Goal: Task Accomplishment & Management: Complete application form

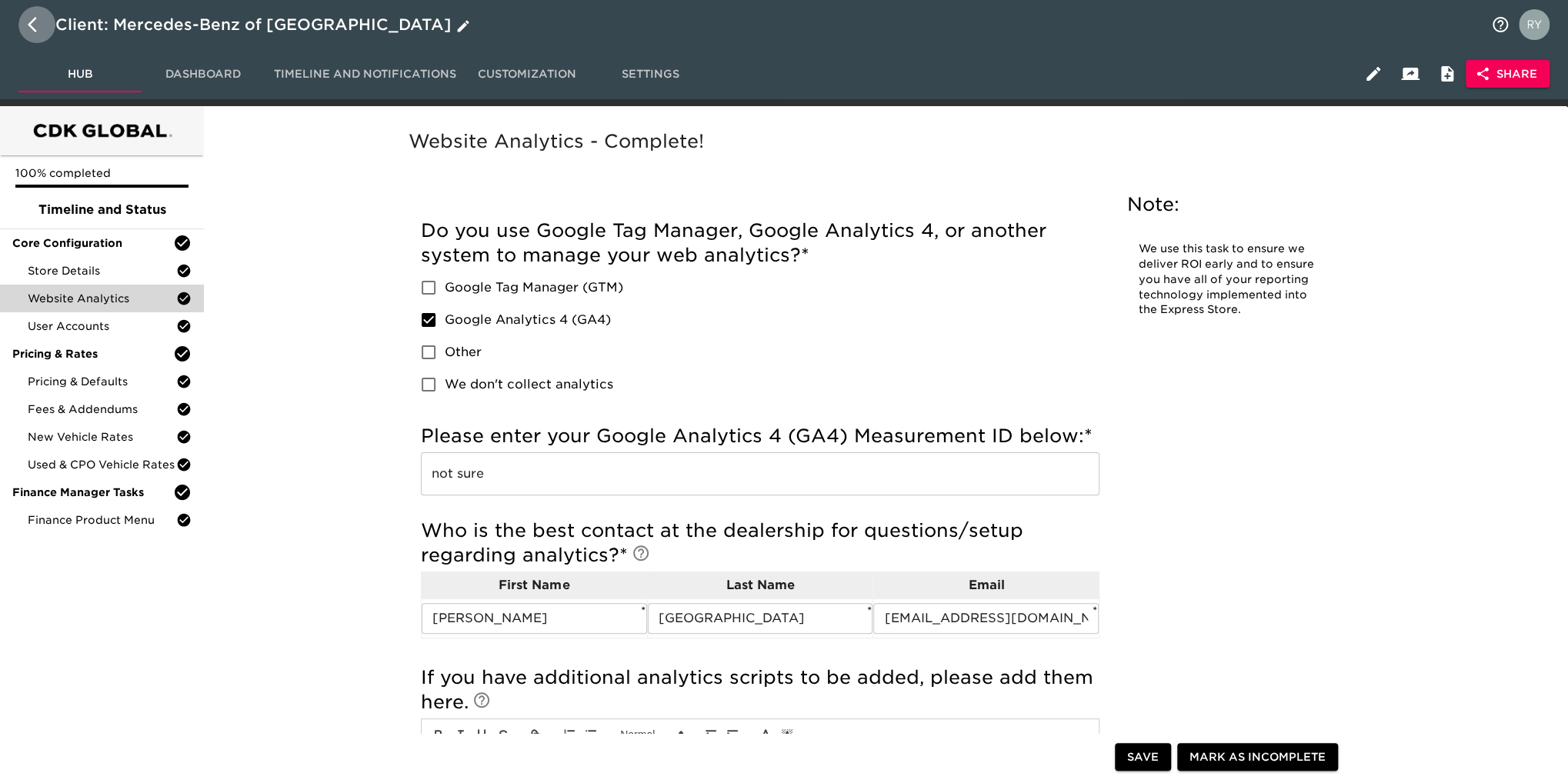
click at [35, 22] on icon "button" at bounding box center [37, 25] width 19 height 19
select select "10"
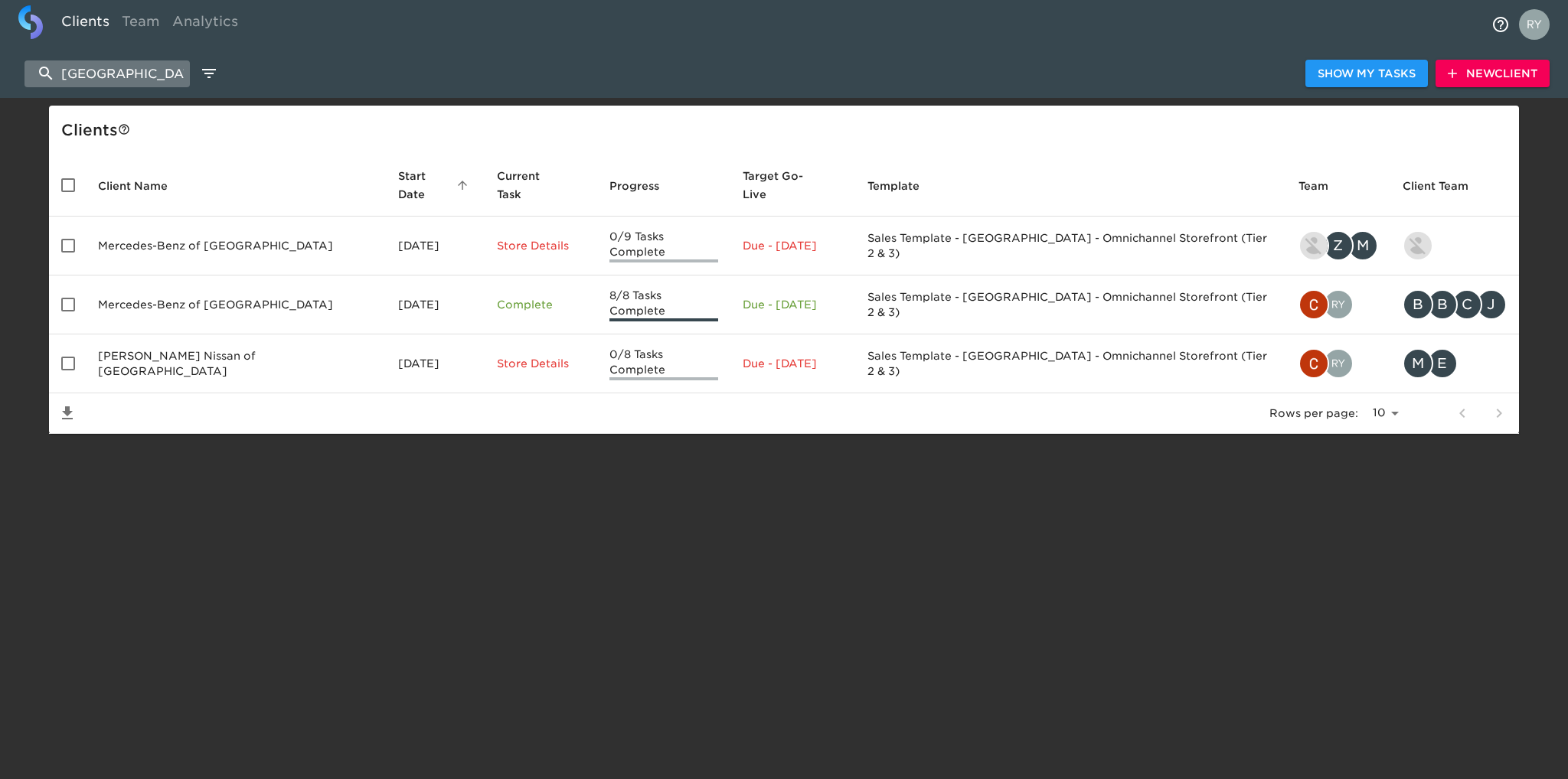
drag, startPoint x: 150, startPoint y: 74, endPoint x: 46, endPoint y: 77, distance: 104.0
click at [46, 77] on input "[GEOGRAPHIC_DATA]" at bounding box center [107, 74] width 166 height 27
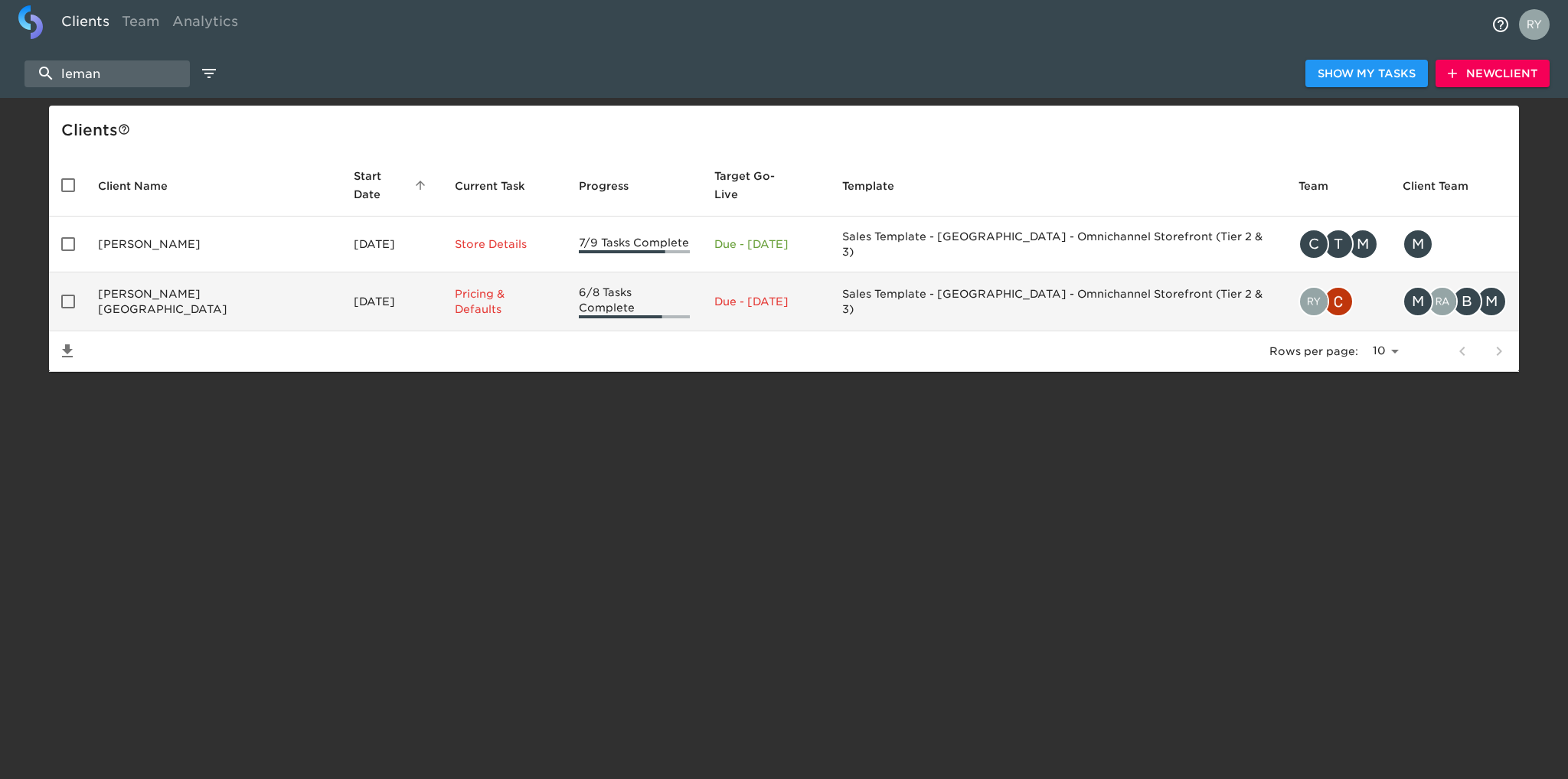
type input "leman"
click at [153, 282] on td "[PERSON_NAME][GEOGRAPHIC_DATA]" at bounding box center [213, 301] width 256 height 59
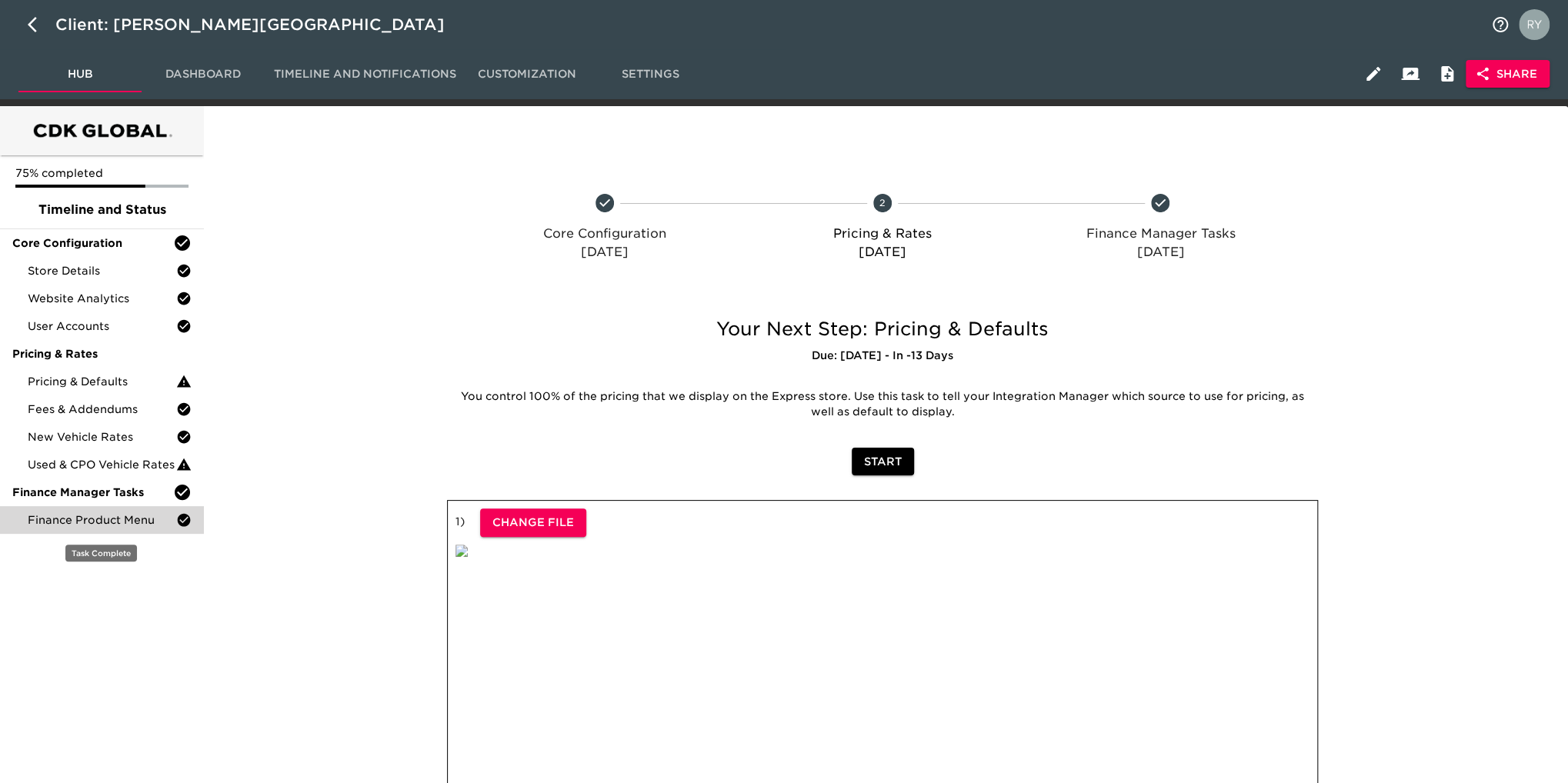
click at [148, 530] on div "Finance Product Menu" at bounding box center [102, 519] width 204 height 27
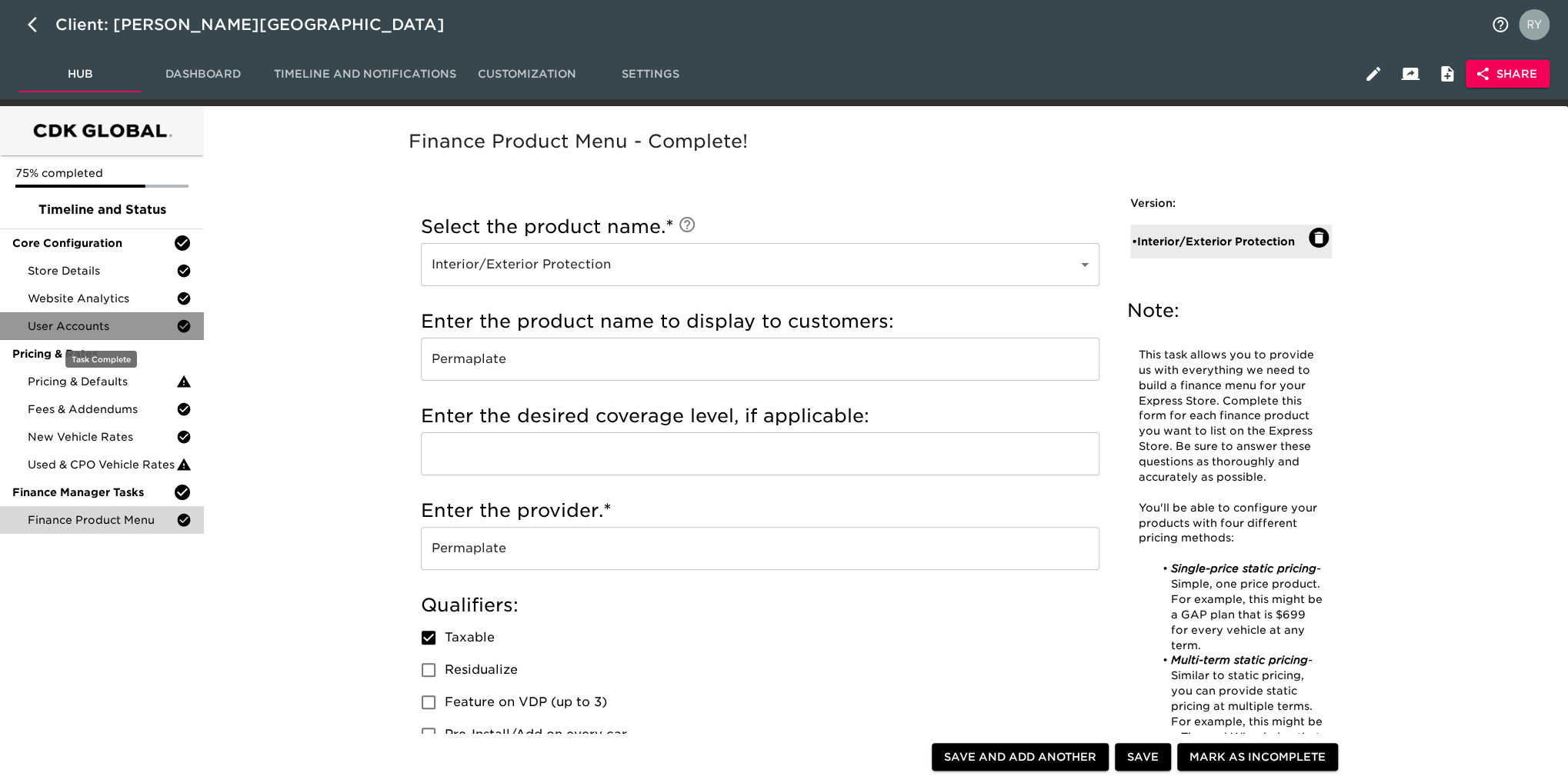
click at [104, 331] on span "User Accounts" at bounding box center [102, 326] width 148 height 15
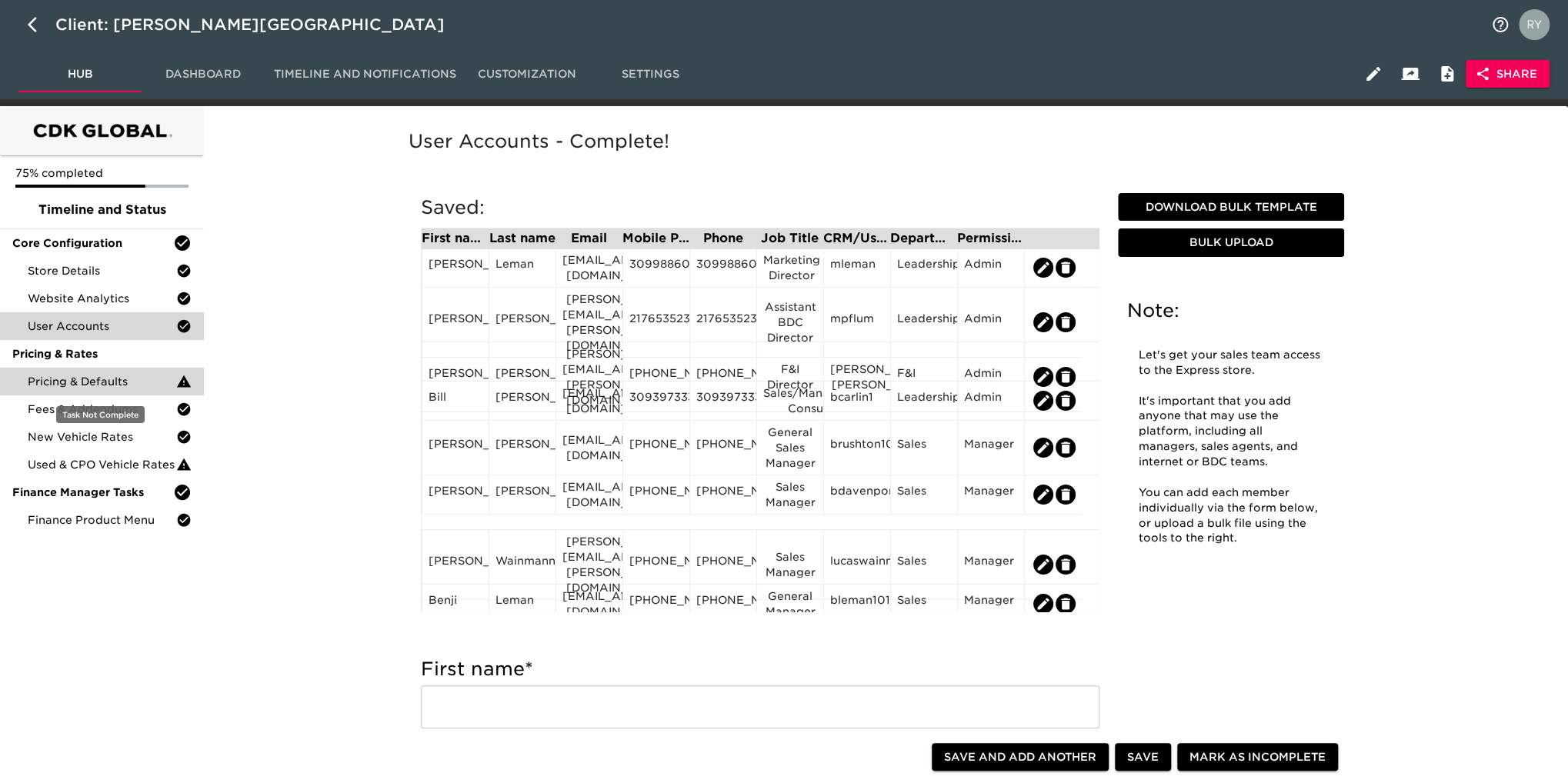
click at [90, 381] on span "Pricing & Defaults" at bounding box center [102, 381] width 148 height 15
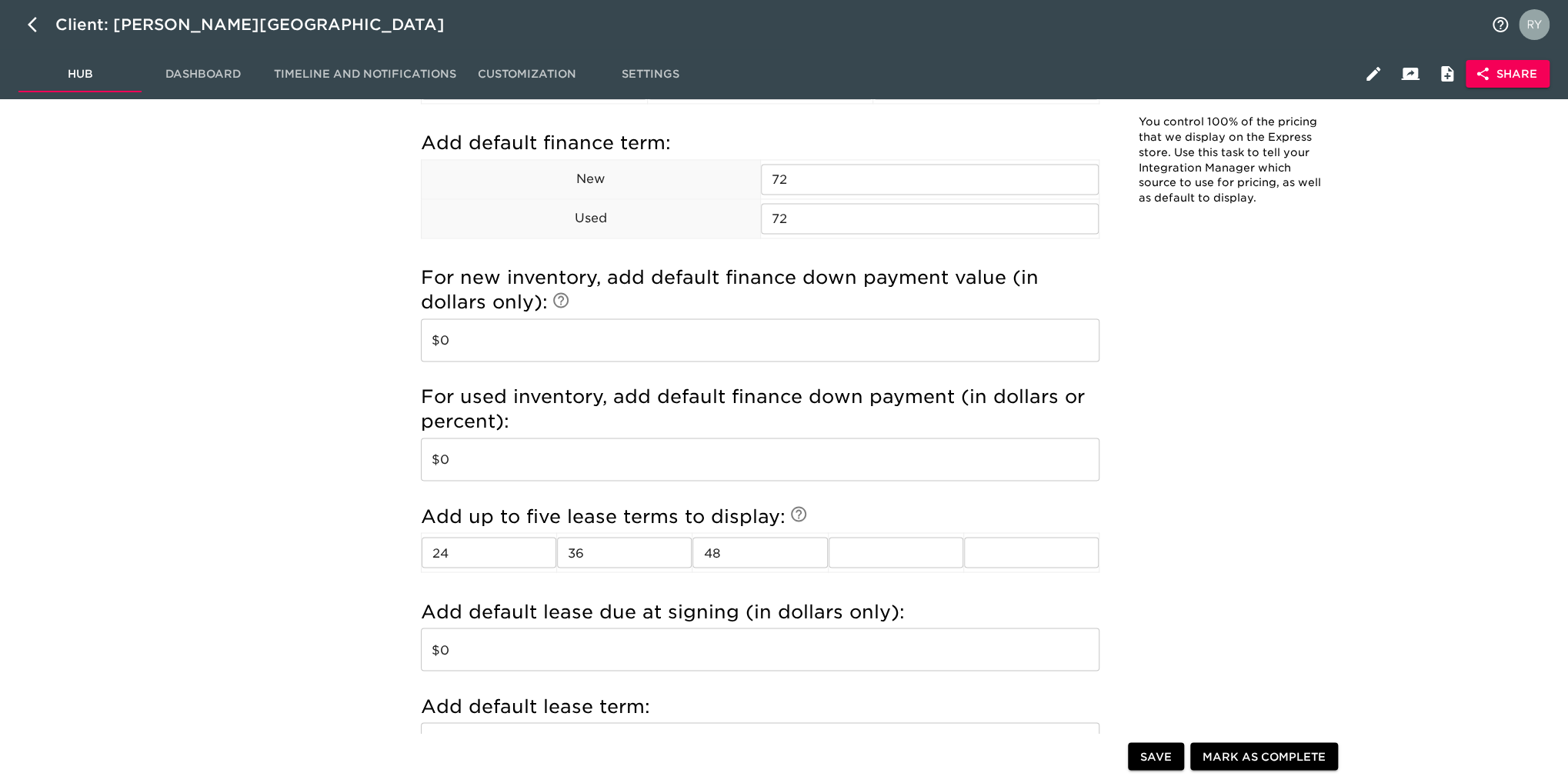
scroll to position [1539, 0]
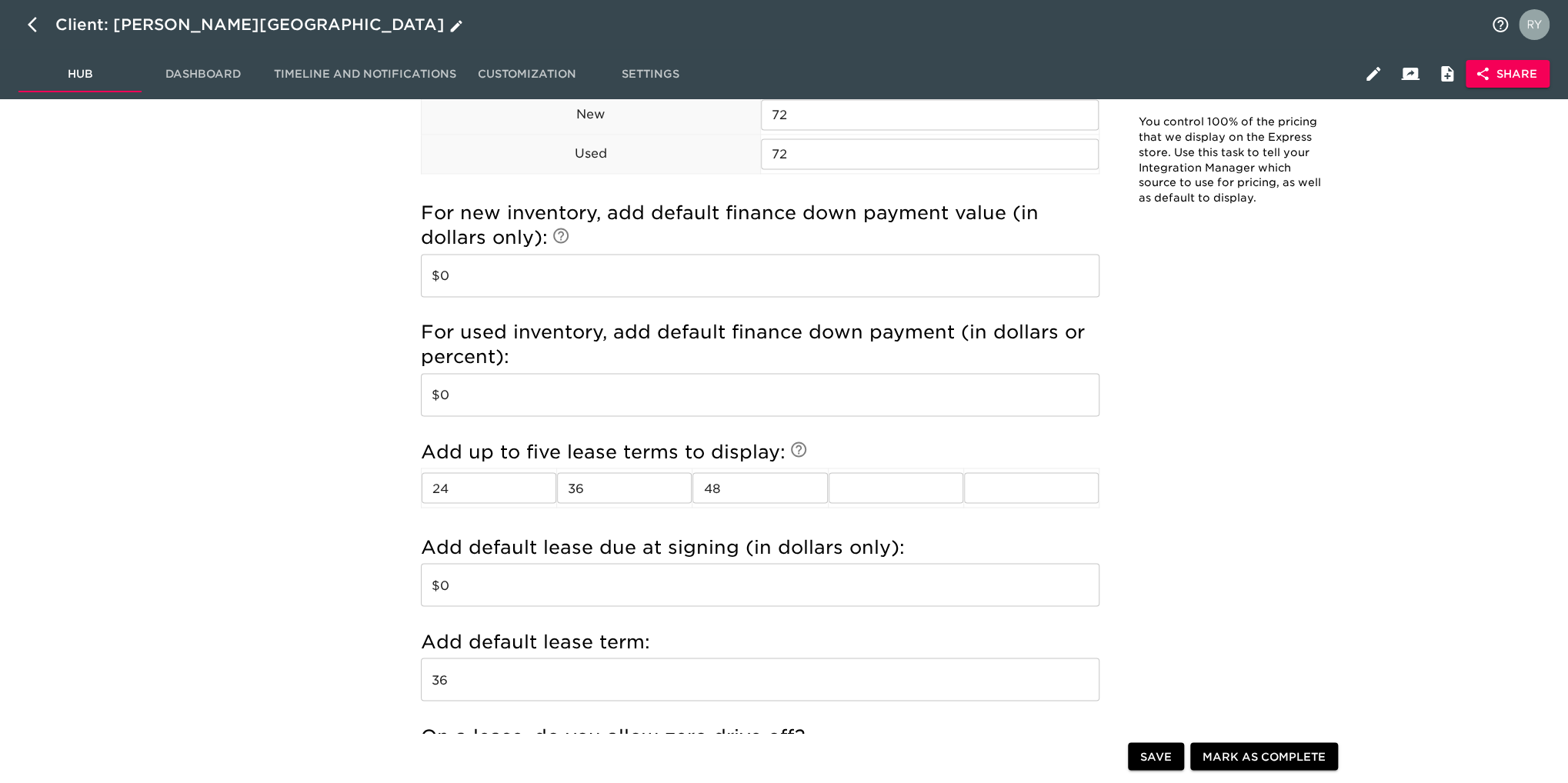
click at [31, 26] on icon "button" at bounding box center [32, 25] width 9 height 15
select select "10"
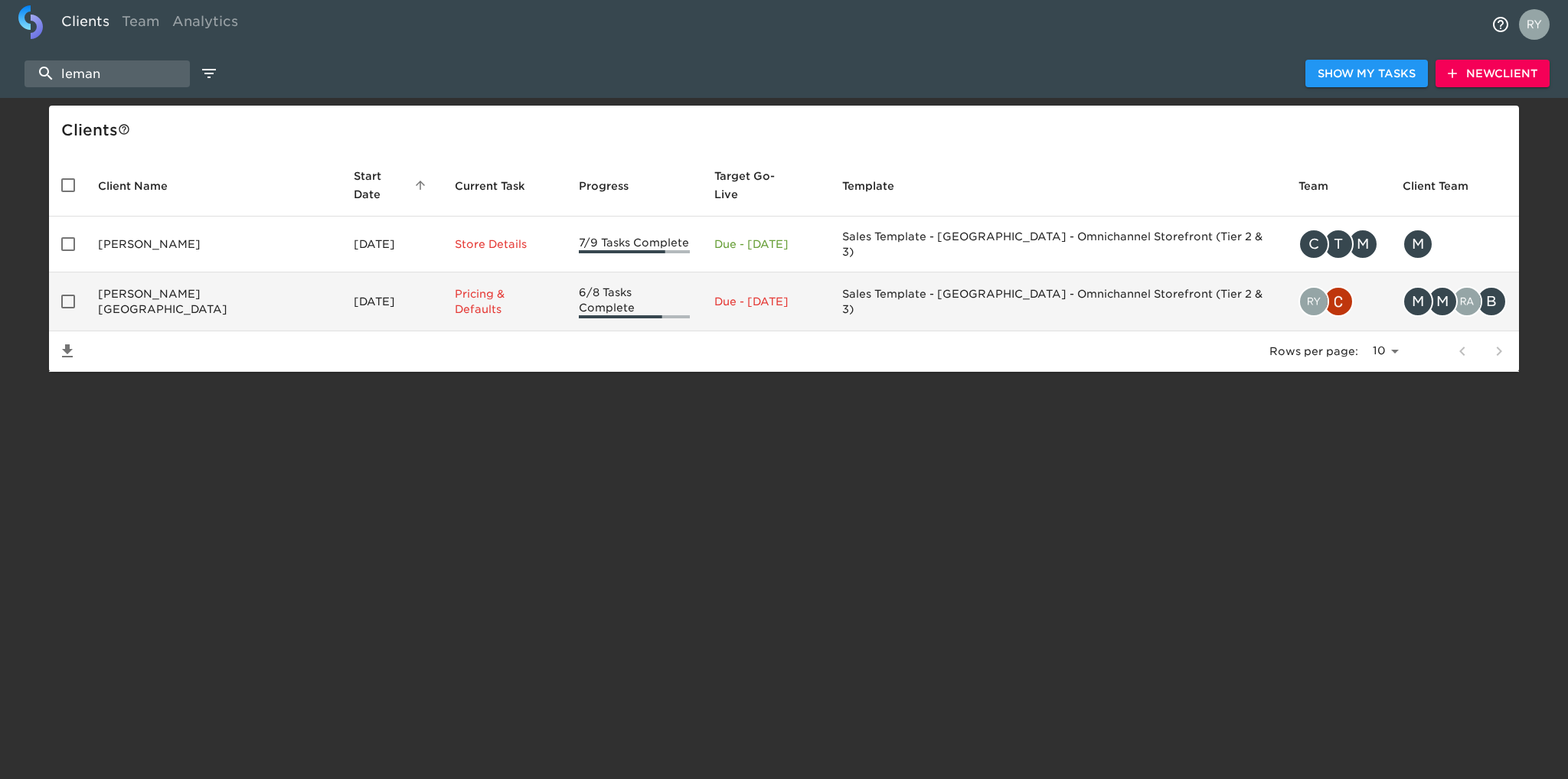
click at [176, 282] on td "[PERSON_NAME][GEOGRAPHIC_DATA]" at bounding box center [213, 301] width 256 height 59
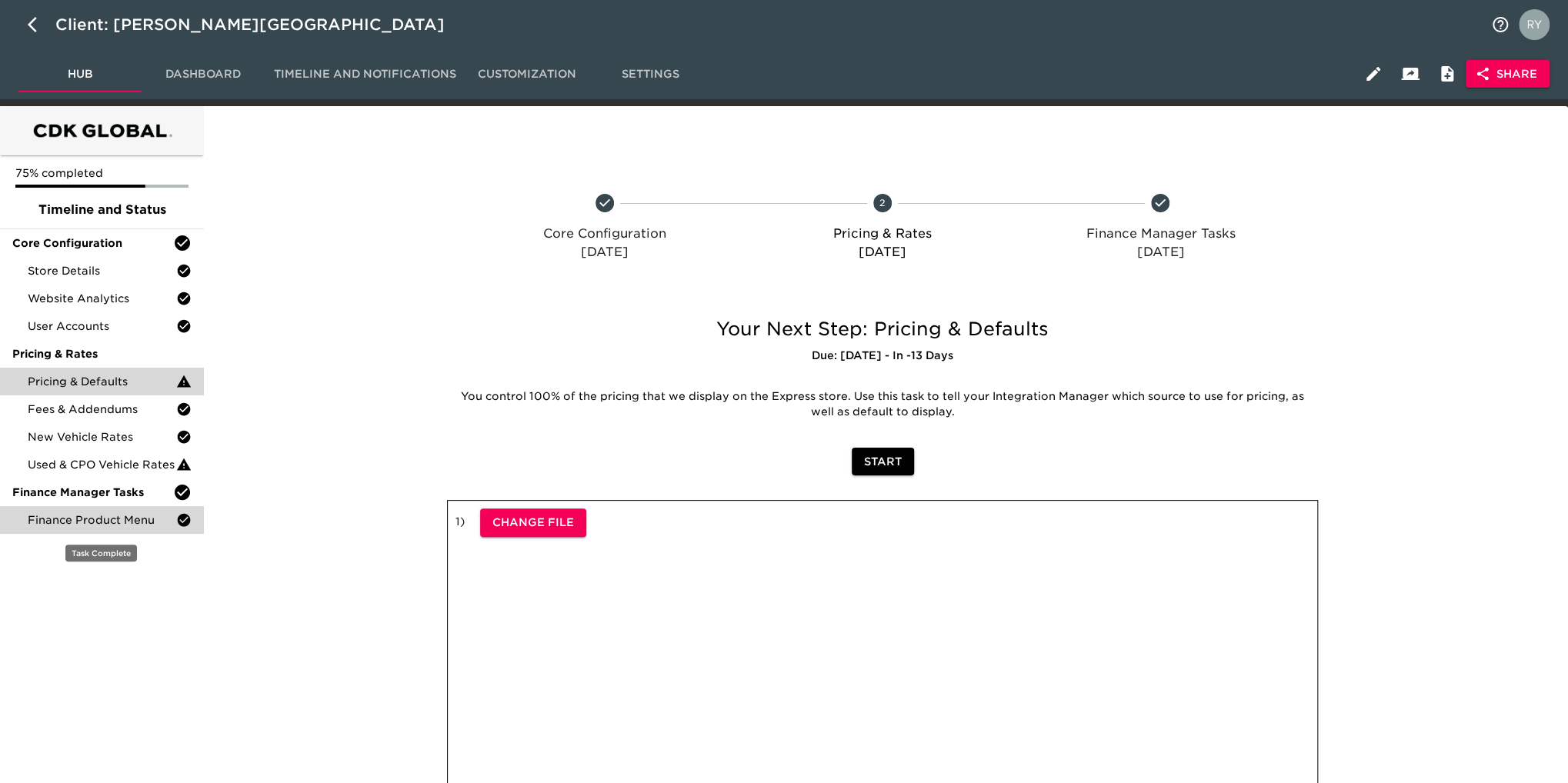
click at [134, 529] on div "Finance Product Menu" at bounding box center [102, 519] width 204 height 27
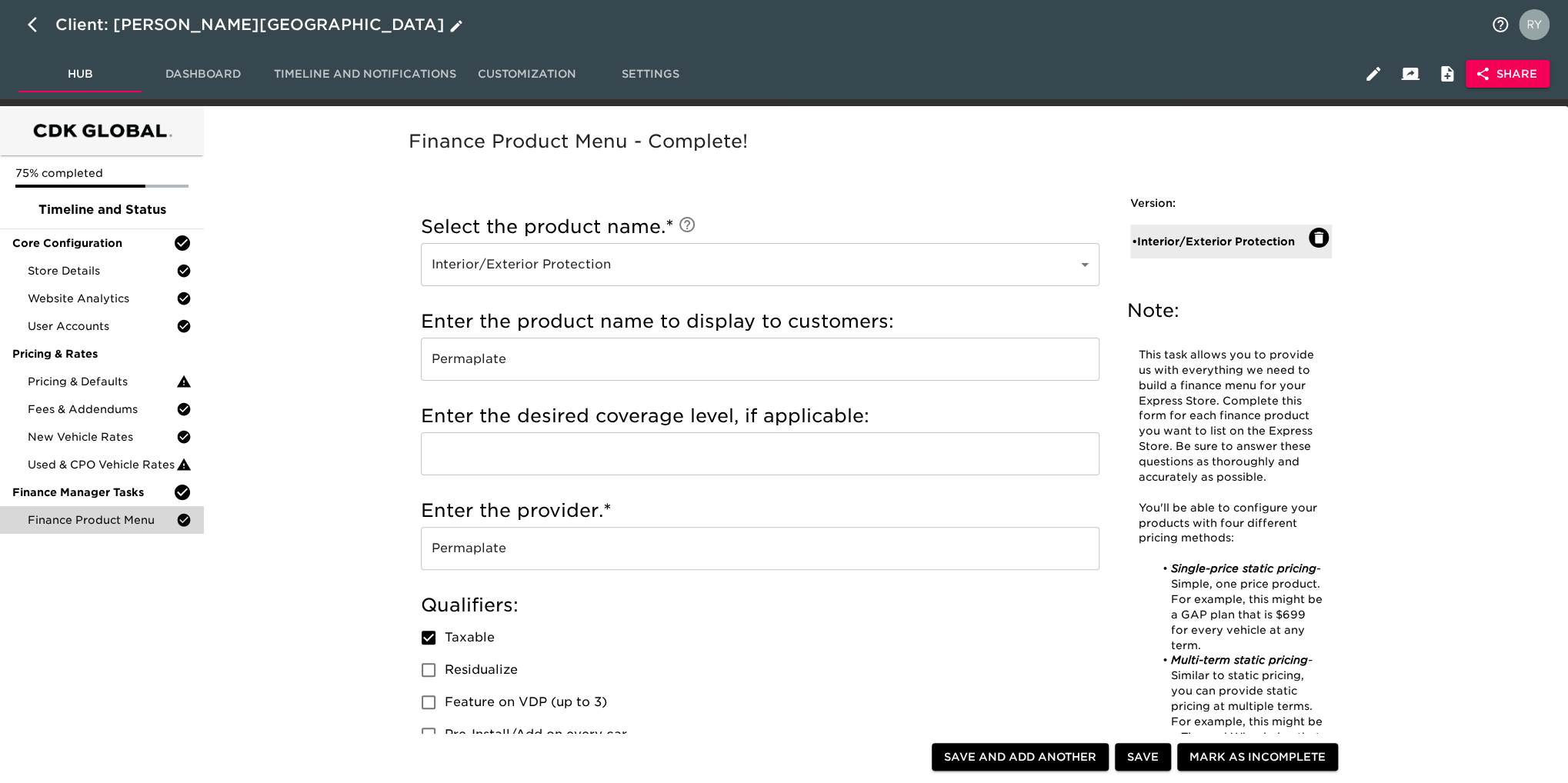
click at [35, 24] on icon "button" at bounding box center [37, 25] width 19 height 19
select select "10"
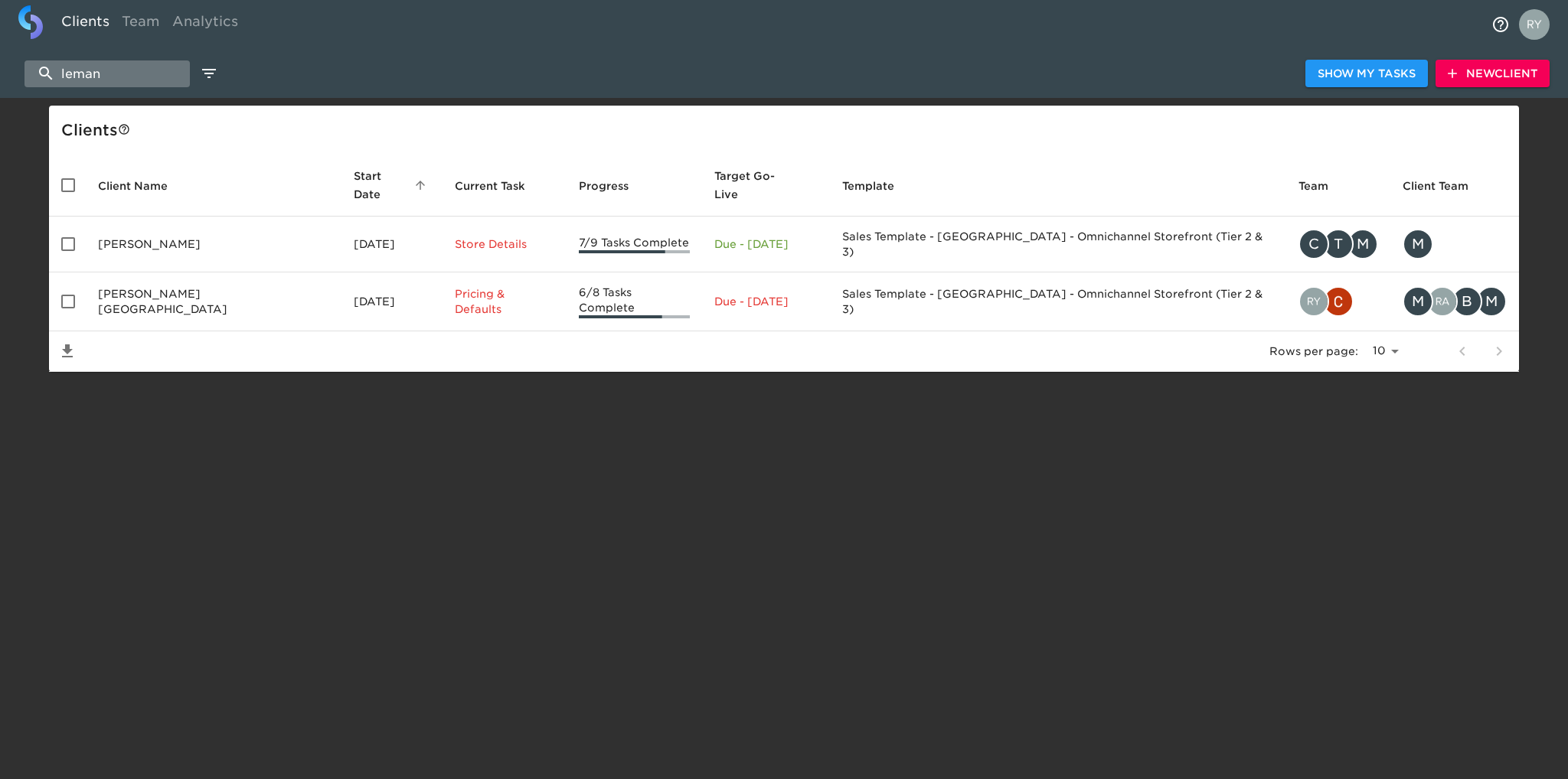
drag, startPoint x: 118, startPoint y: 71, endPoint x: 46, endPoint y: 74, distance: 72.1
click at [46, 74] on input "leman" at bounding box center [107, 74] width 166 height 27
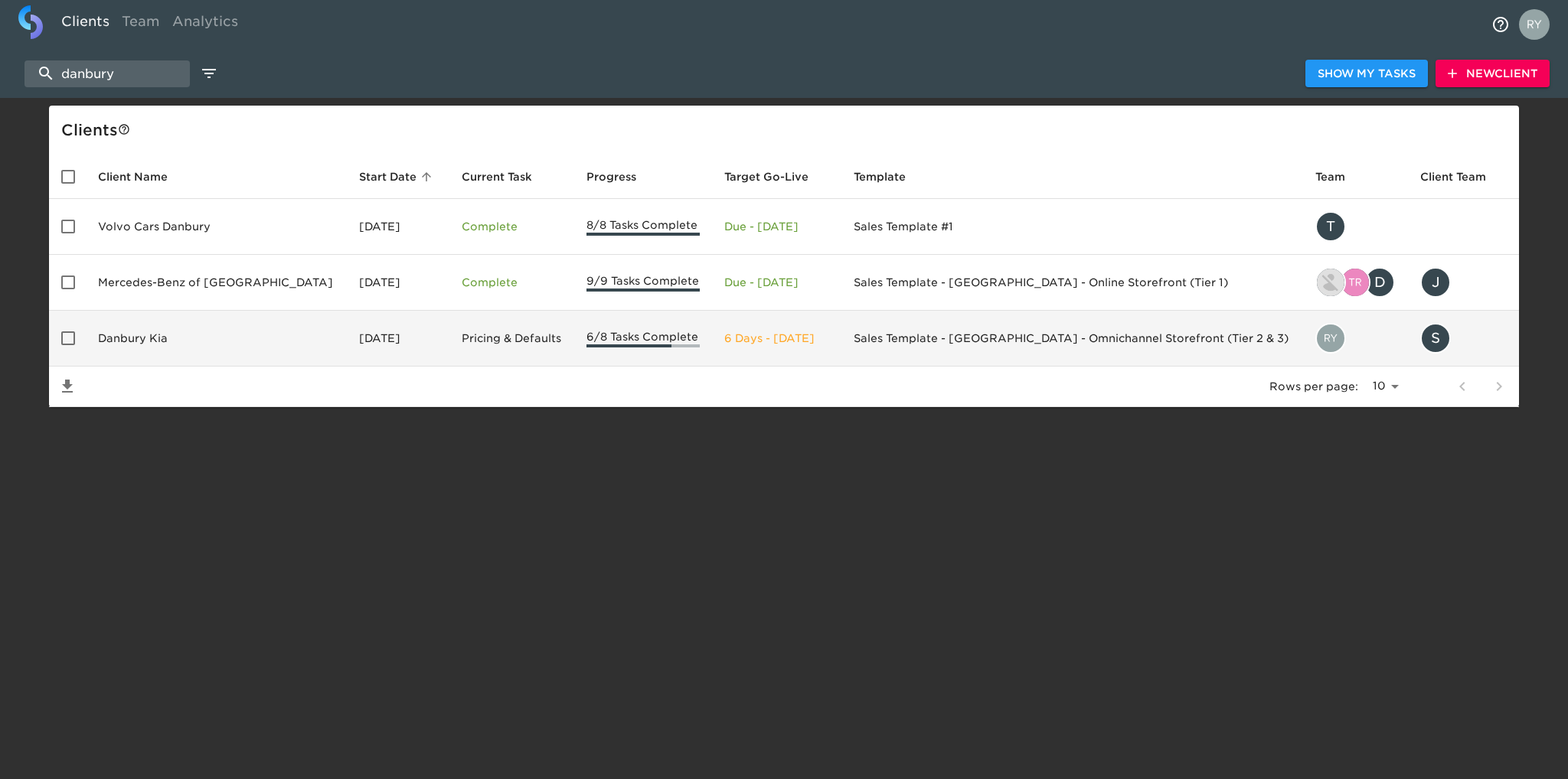
type input "danbury"
click at [152, 341] on td "Danbury Kia" at bounding box center [216, 339] width 261 height 56
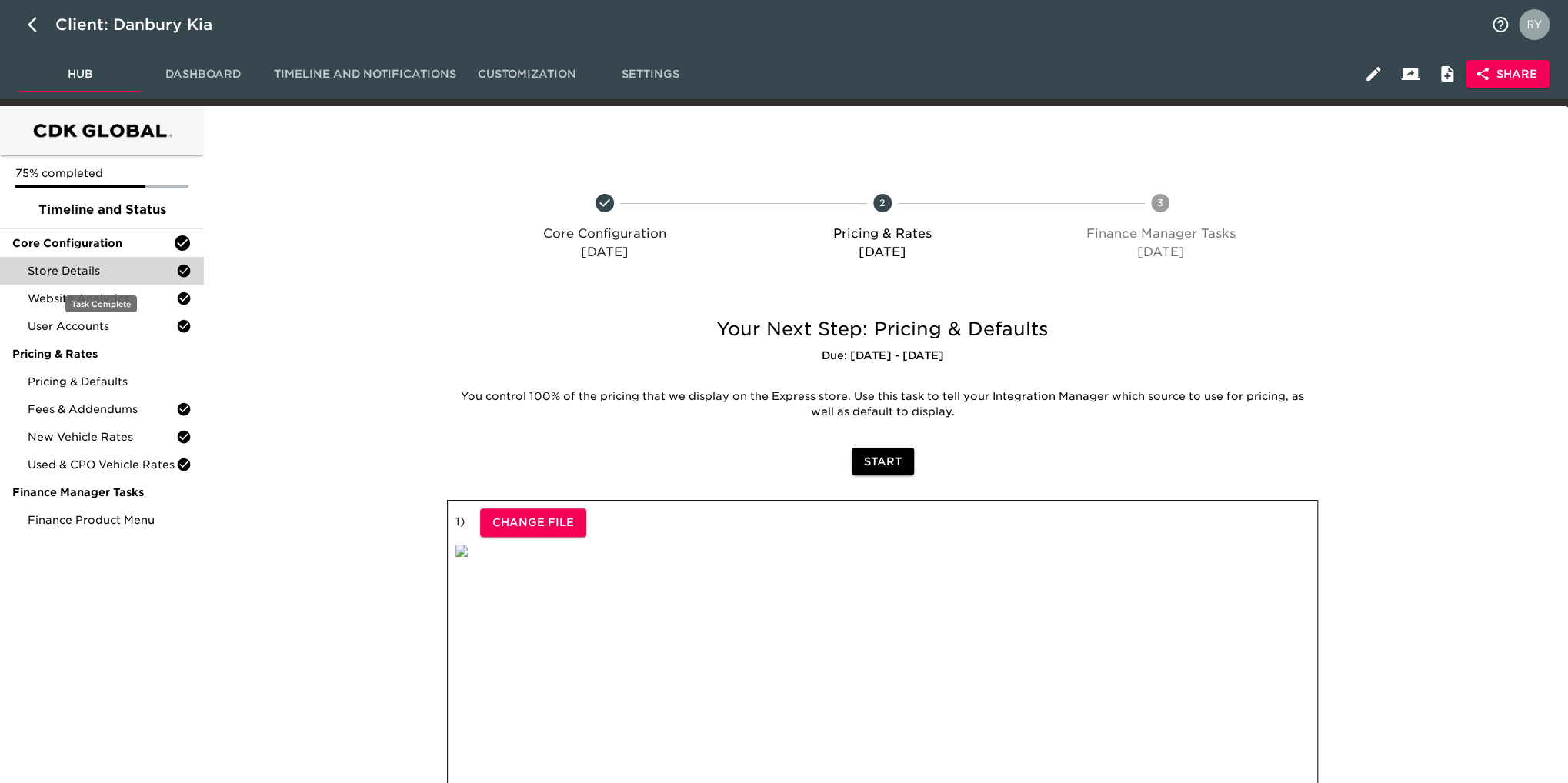
click at [98, 271] on span "Store Details" at bounding box center [102, 270] width 148 height 15
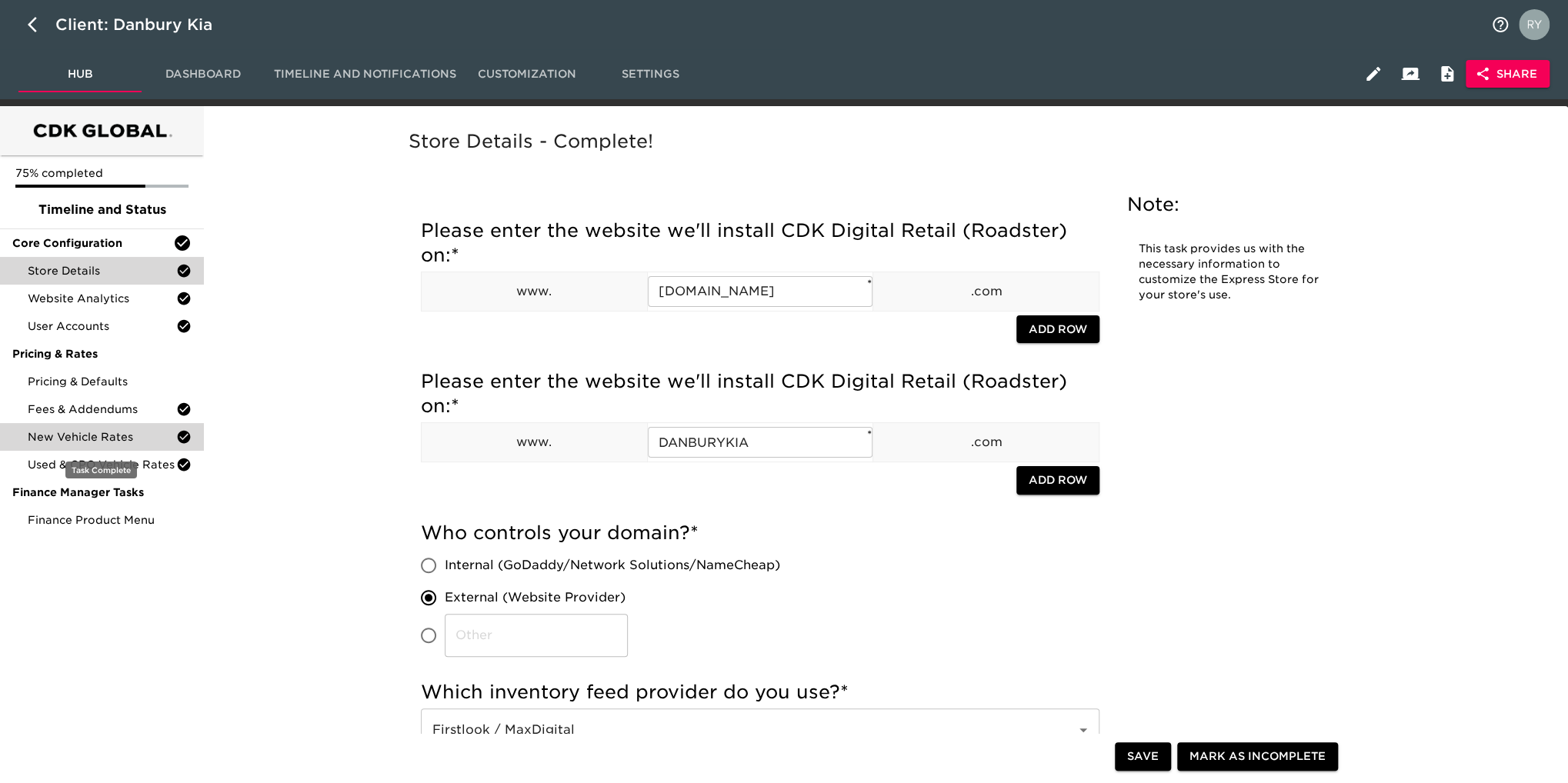
click at [131, 442] on span "New Vehicle Rates" at bounding box center [102, 437] width 148 height 15
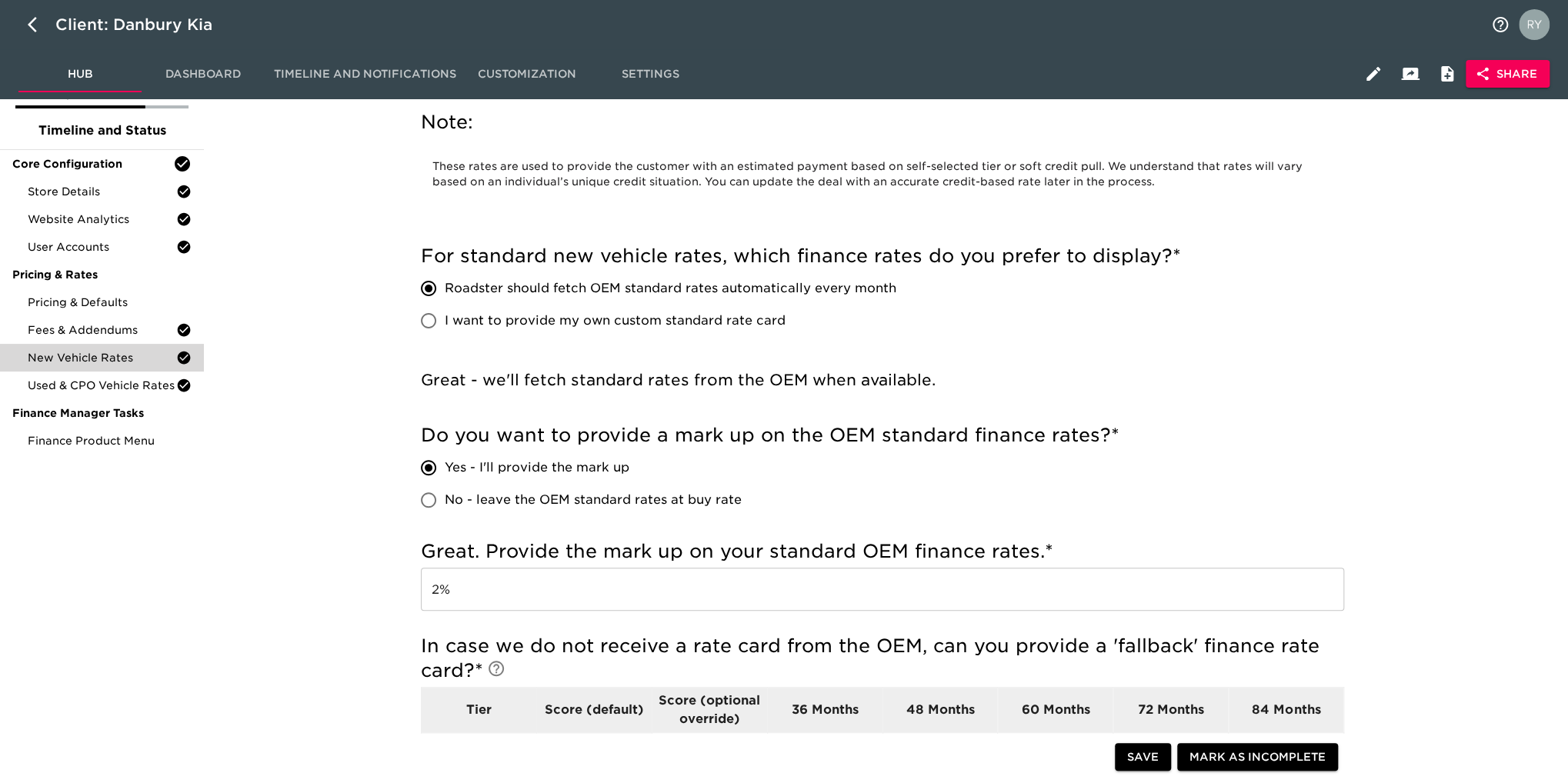
scroll to position [77, 0]
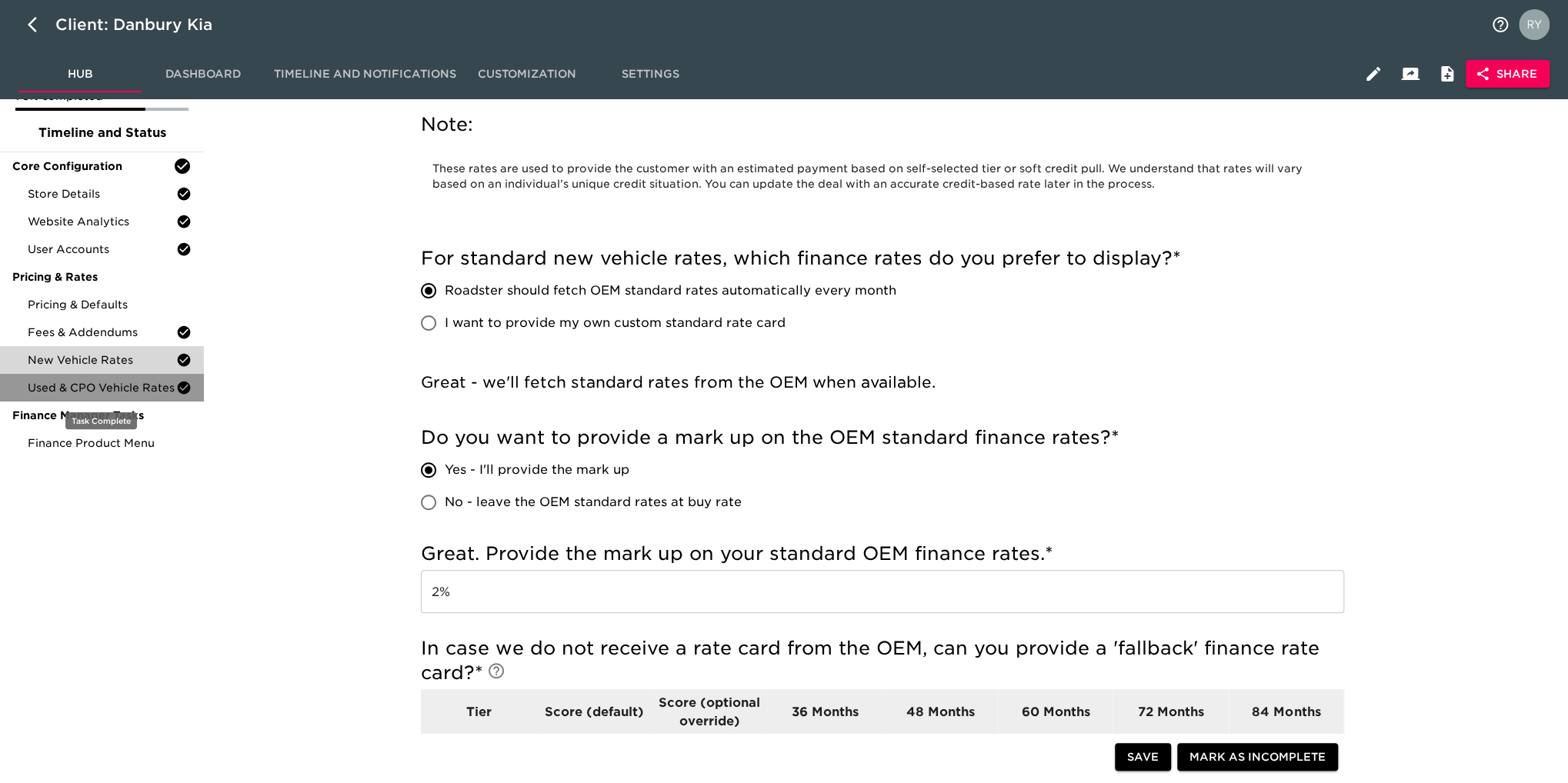
click at [85, 390] on span "Used & CPO Vehicle Rates" at bounding box center [102, 387] width 148 height 15
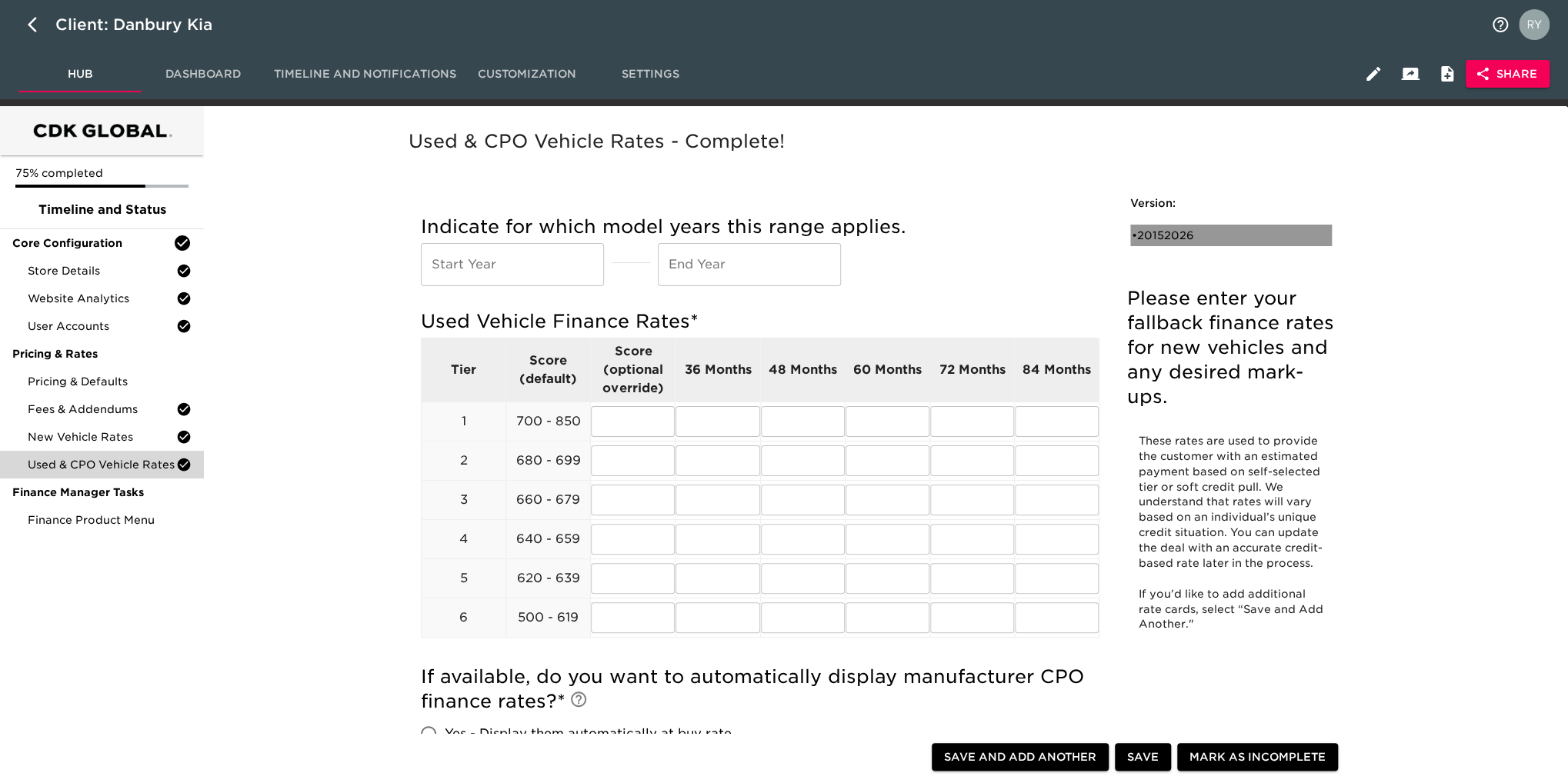
click at [1171, 231] on div "• 20152026" at bounding box center [1220, 235] width 177 height 15
type input "2015"
type input "2026"
radio input "true"
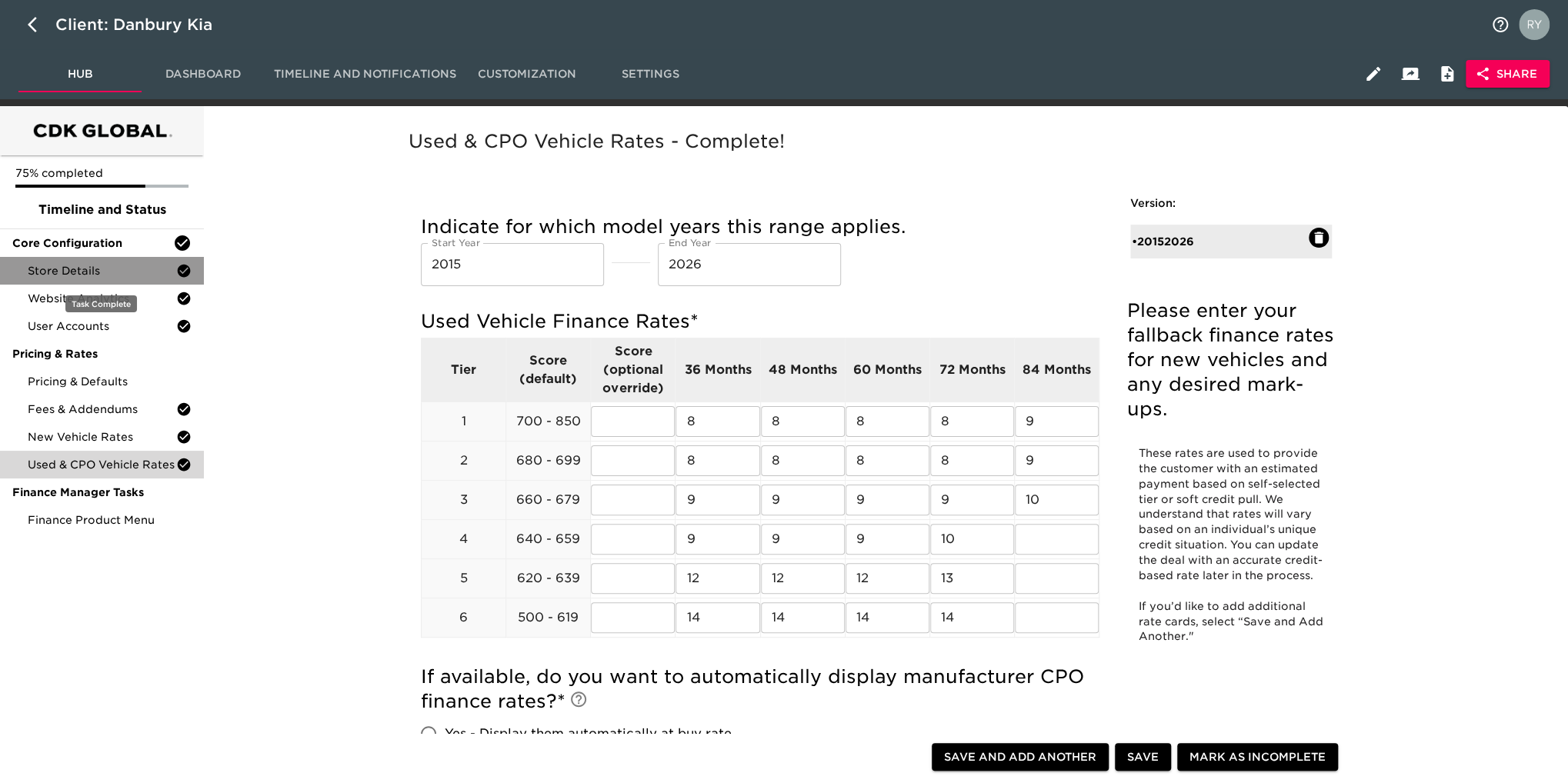
click at [114, 276] on span "Store Details" at bounding box center [102, 270] width 148 height 15
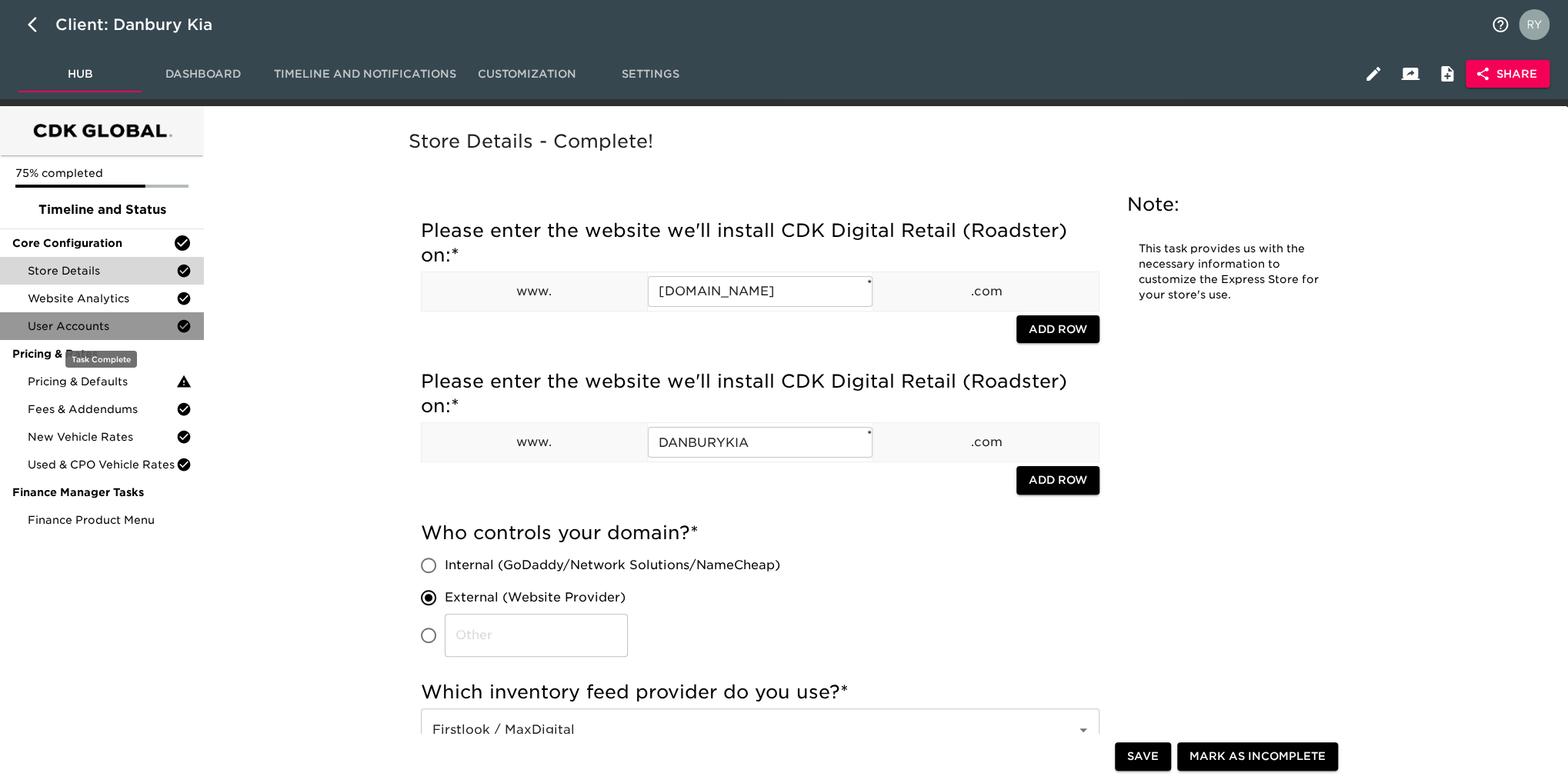
click at [123, 331] on span "User Accounts" at bounding box center [102, 326] width 148 height 15
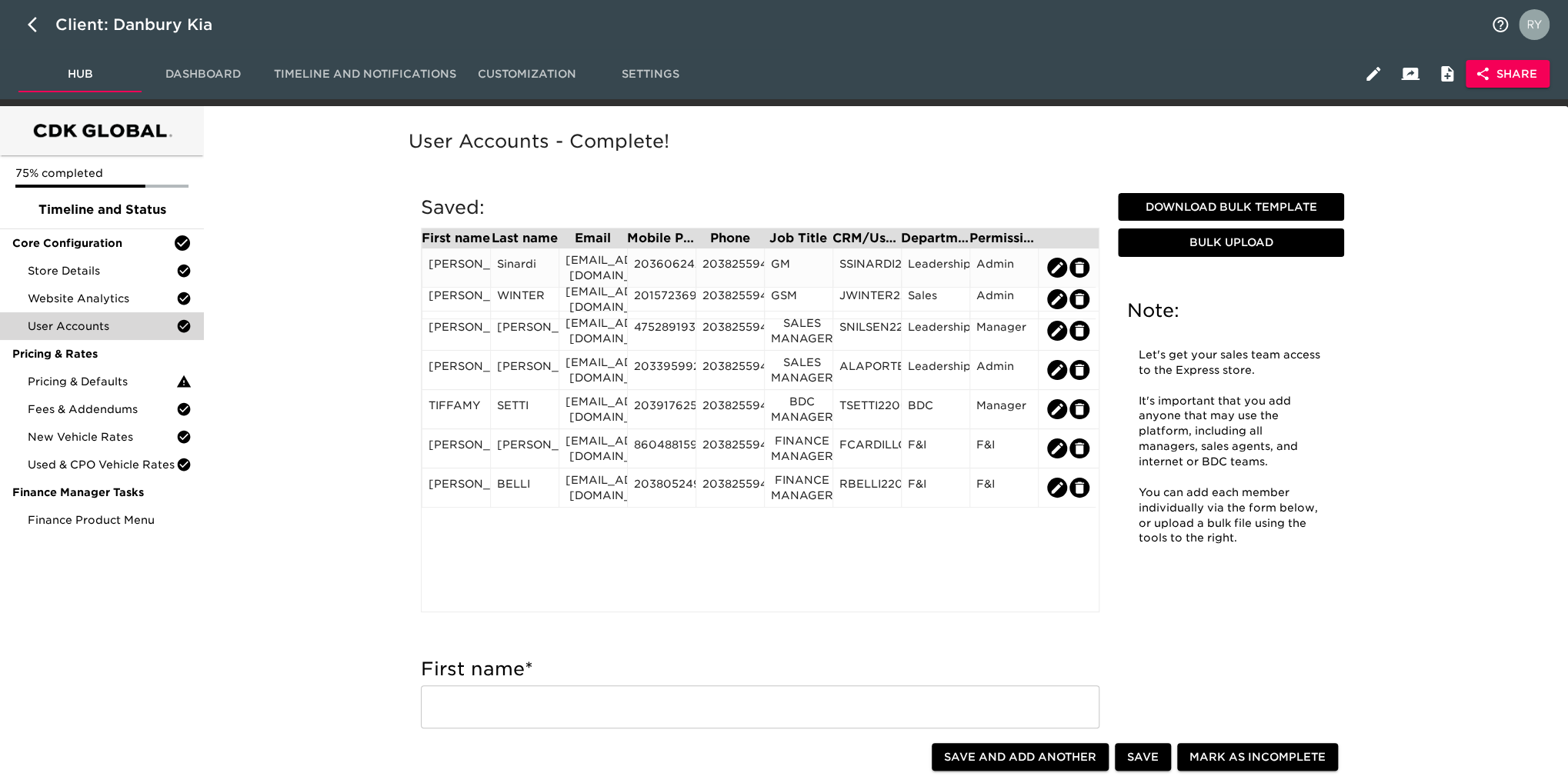
click at [584, 271] on div "[EMAIL_ADDRESS][DOMAIN_NAME]" at bounding box center [593, 268] width 55 height 31
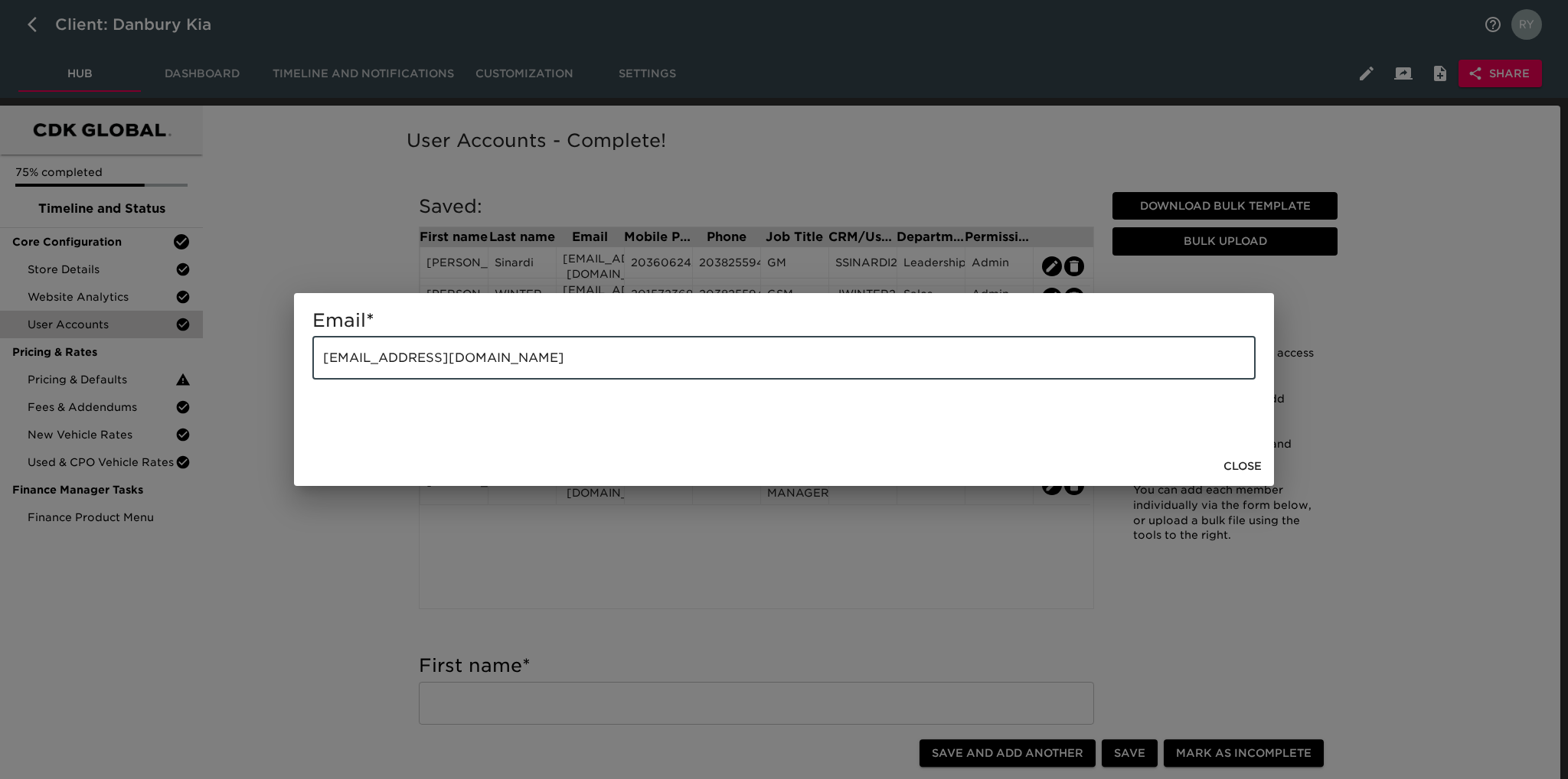
drag, startPoint x: 565, startPoint y: 361, endPoint x: 325, endPoint y: 385, distance: 241.2
click at [325, 385] on div "Email * [EMAIL_ADDRESS][DOMAIN_NAME] ​" at bounding box center [784, 369] width 980 height 153
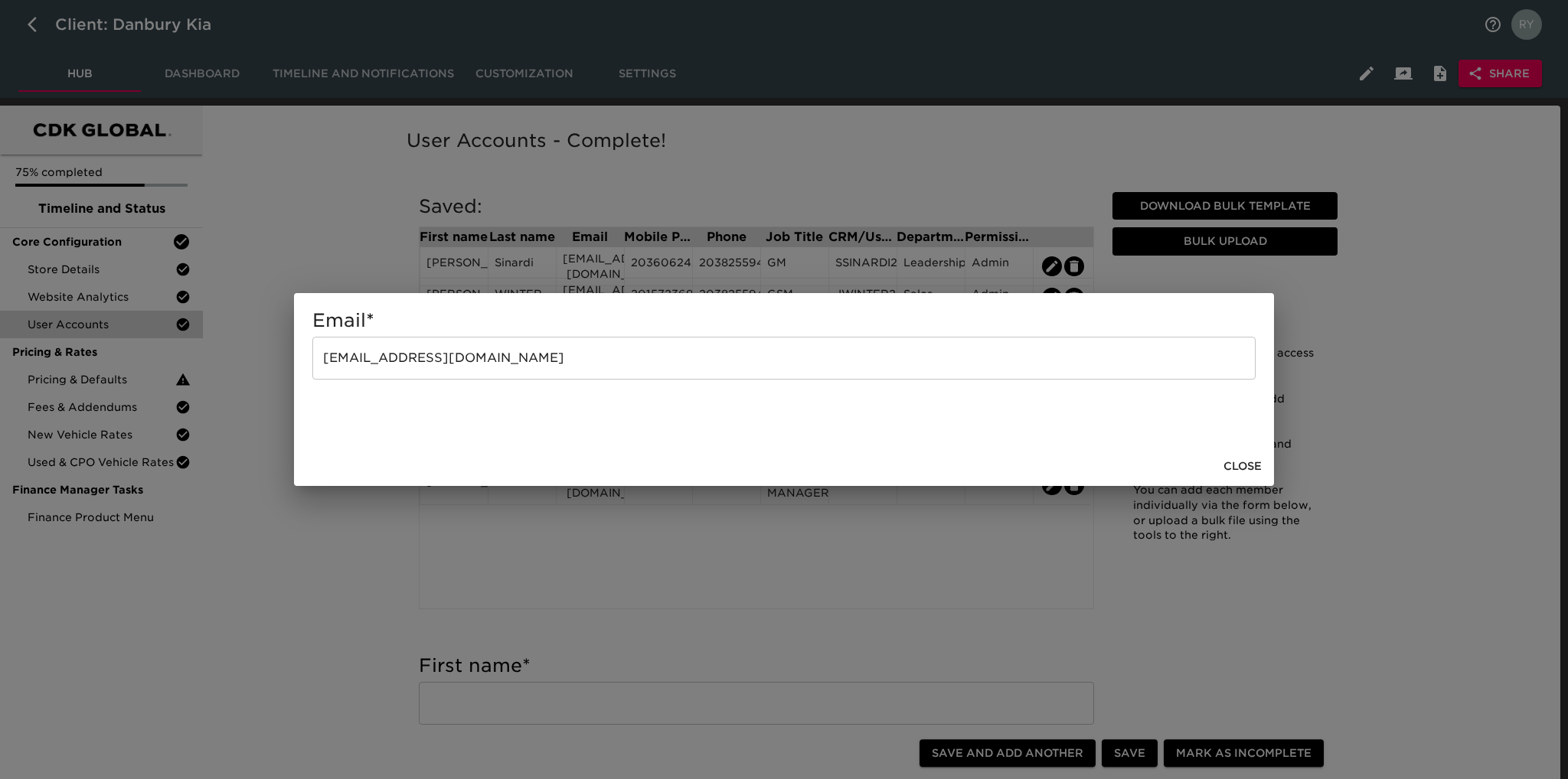
click at [1252, 459] on span "Close" at bounding box center [1242, 466] width 38 height 20
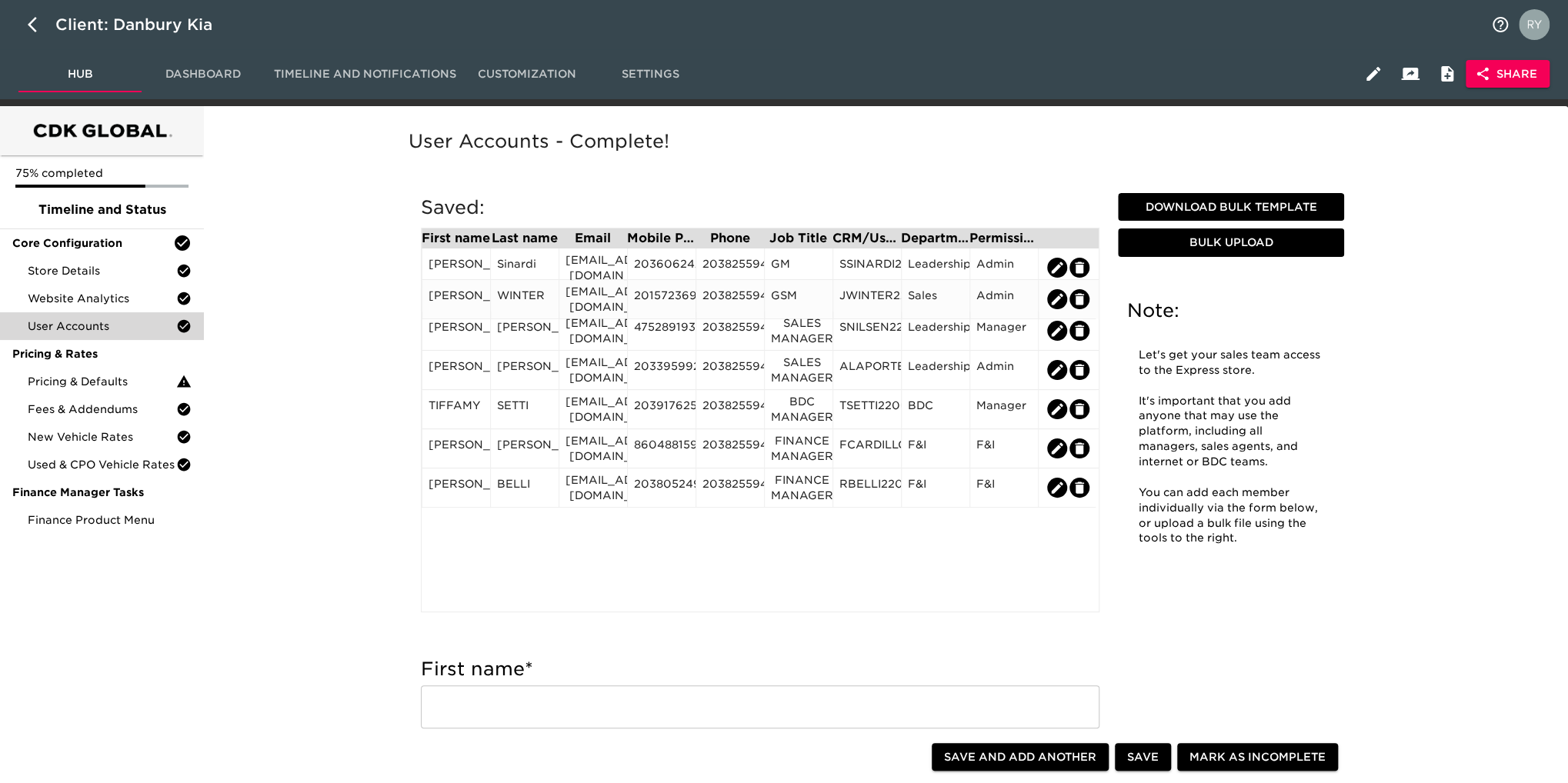
click at [594, 305] on div "[EMAIL_ADDRESS][DOMAIN_NAME]" at bounding box center [593, 299] width 55 height 31
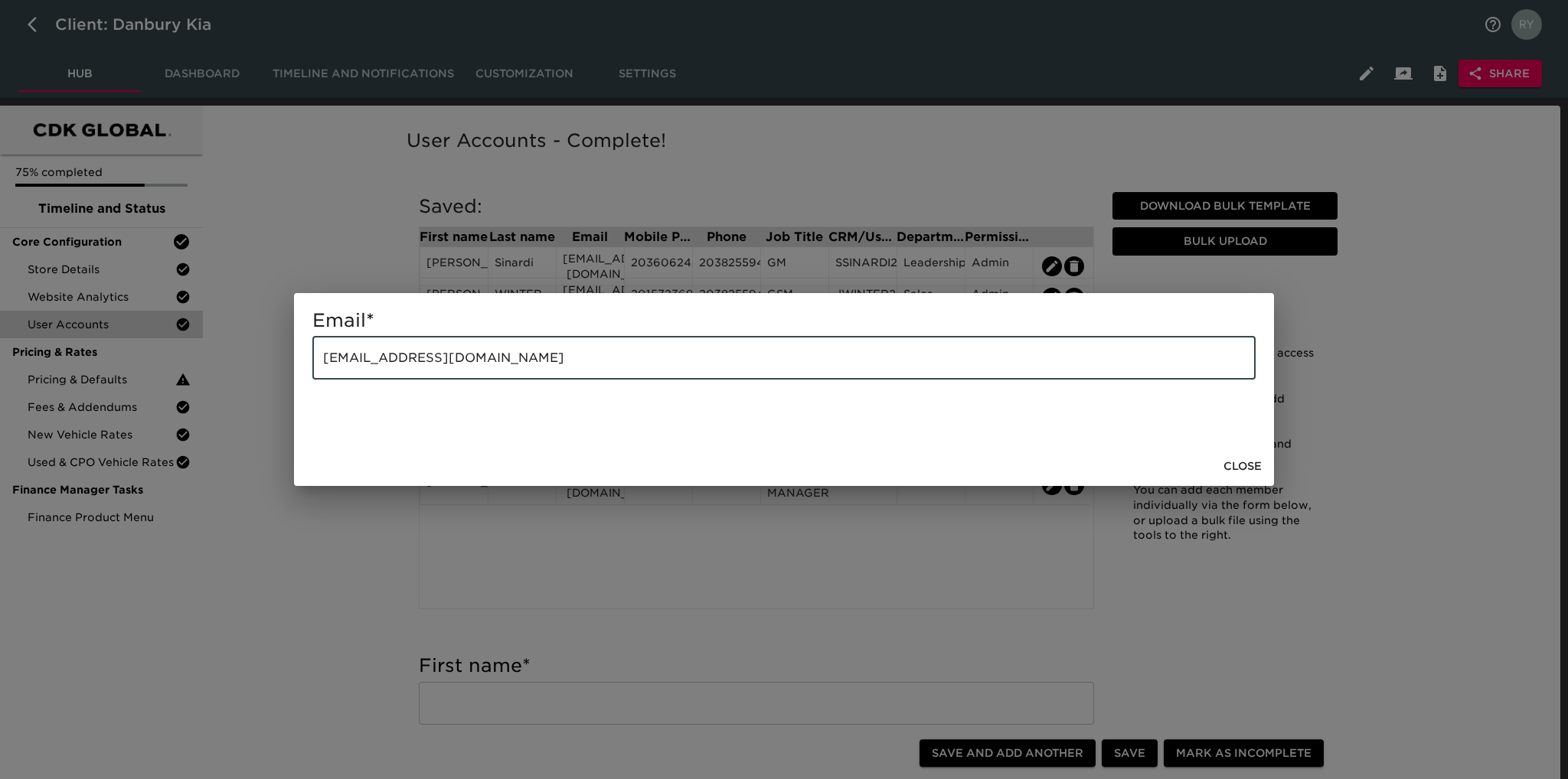
drag, startPoint x: 565, startPoint y: 362, endPoint x: 293, endPoint y: 380, distance: 272.6
click at [293, 380] on div "Email * [EMAIL_ADDRESS][DOMAIN_NAME] ​ Close" at bounding box center [784, 390] width 1568 height 779
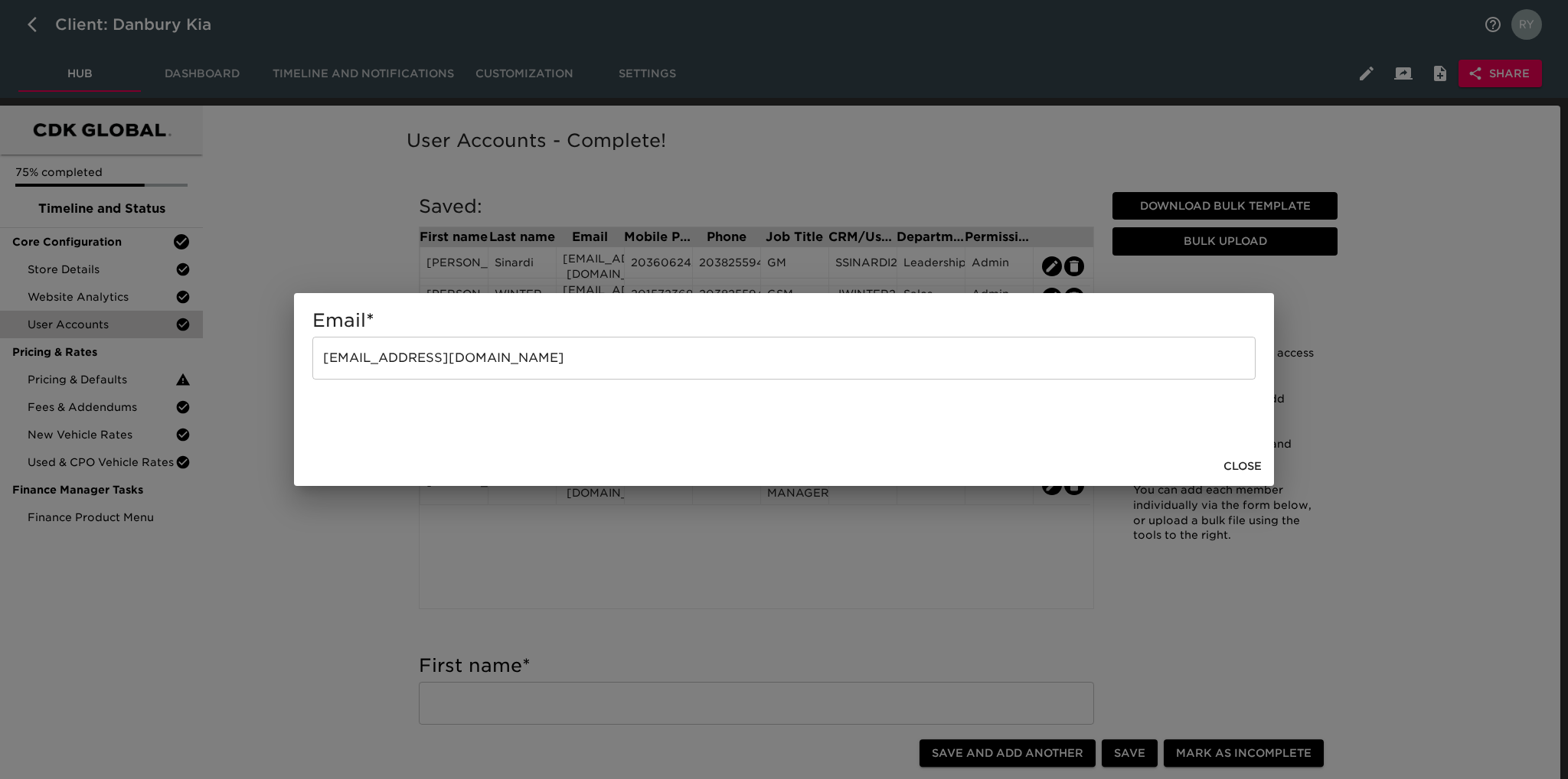
click at [1245, 466] on span "Close" at bounding box center [1242, 466] width 38 height 20
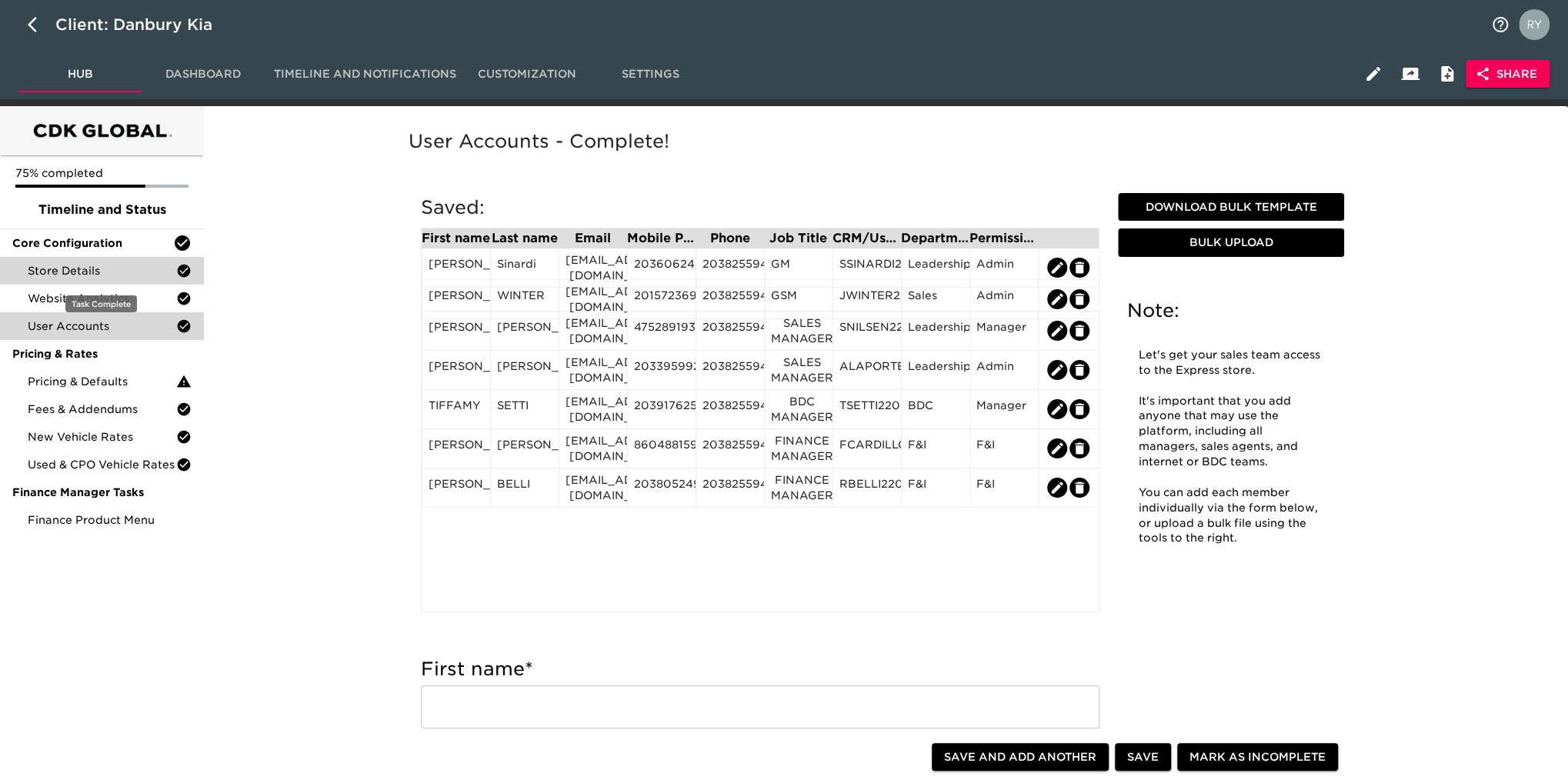
click at [64, 270] on span "Store Details" at bounding box center [102, 270] width 148 height 15
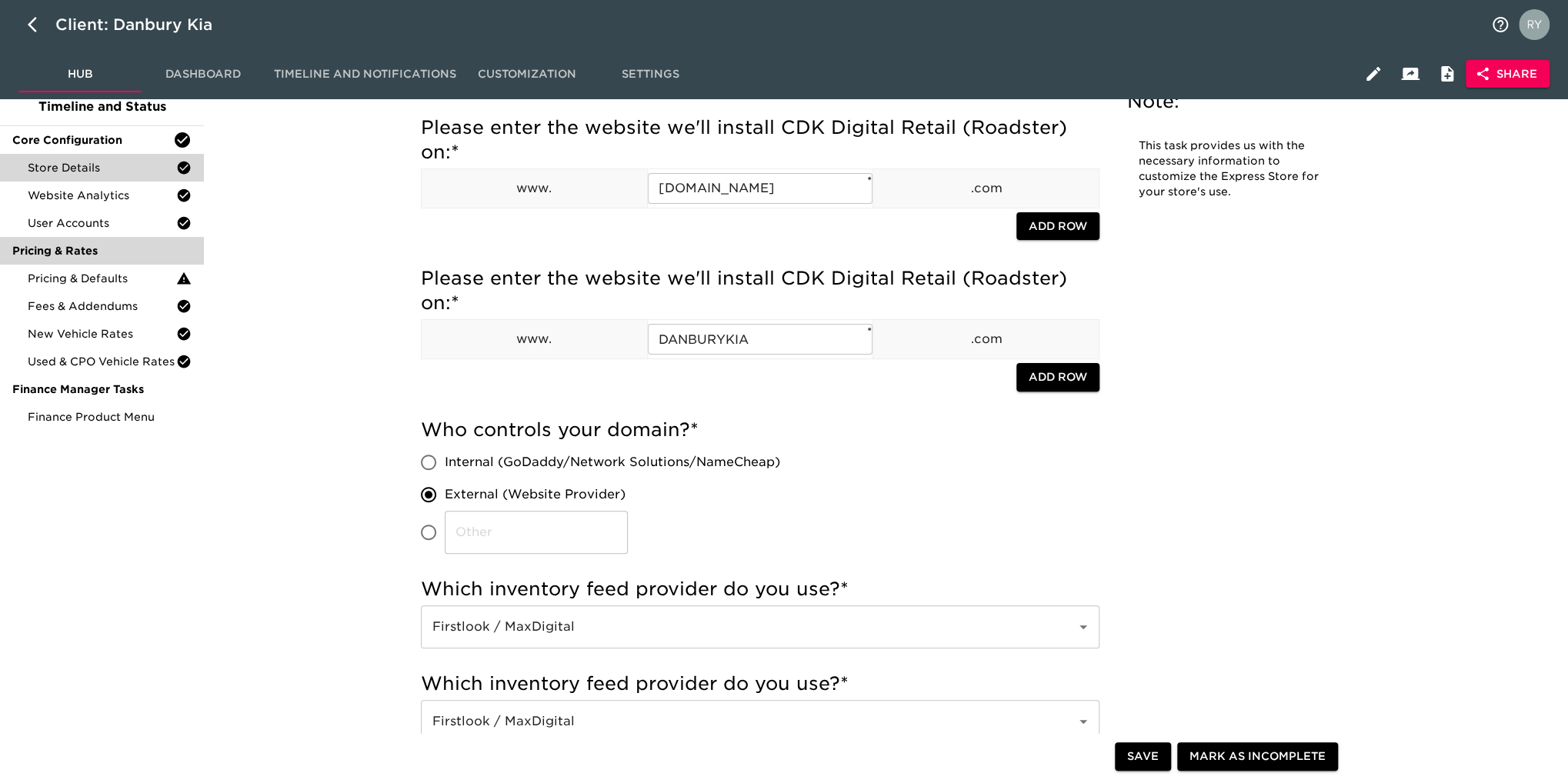
scroll to position [77, 0]
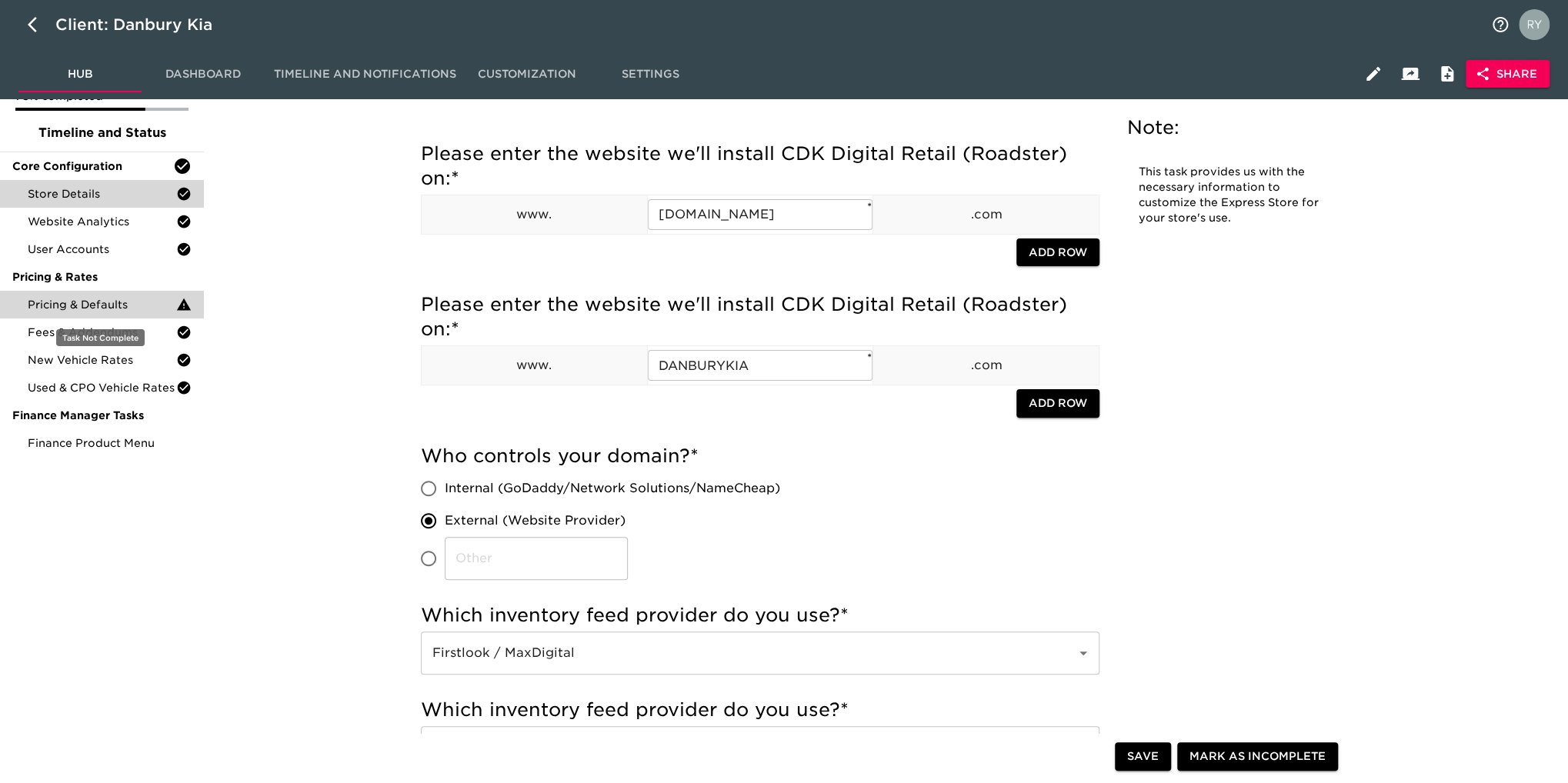
click at [123, 304] on span "Pricing & Defaults" at bounding box center [102, 304] width 148 height 15
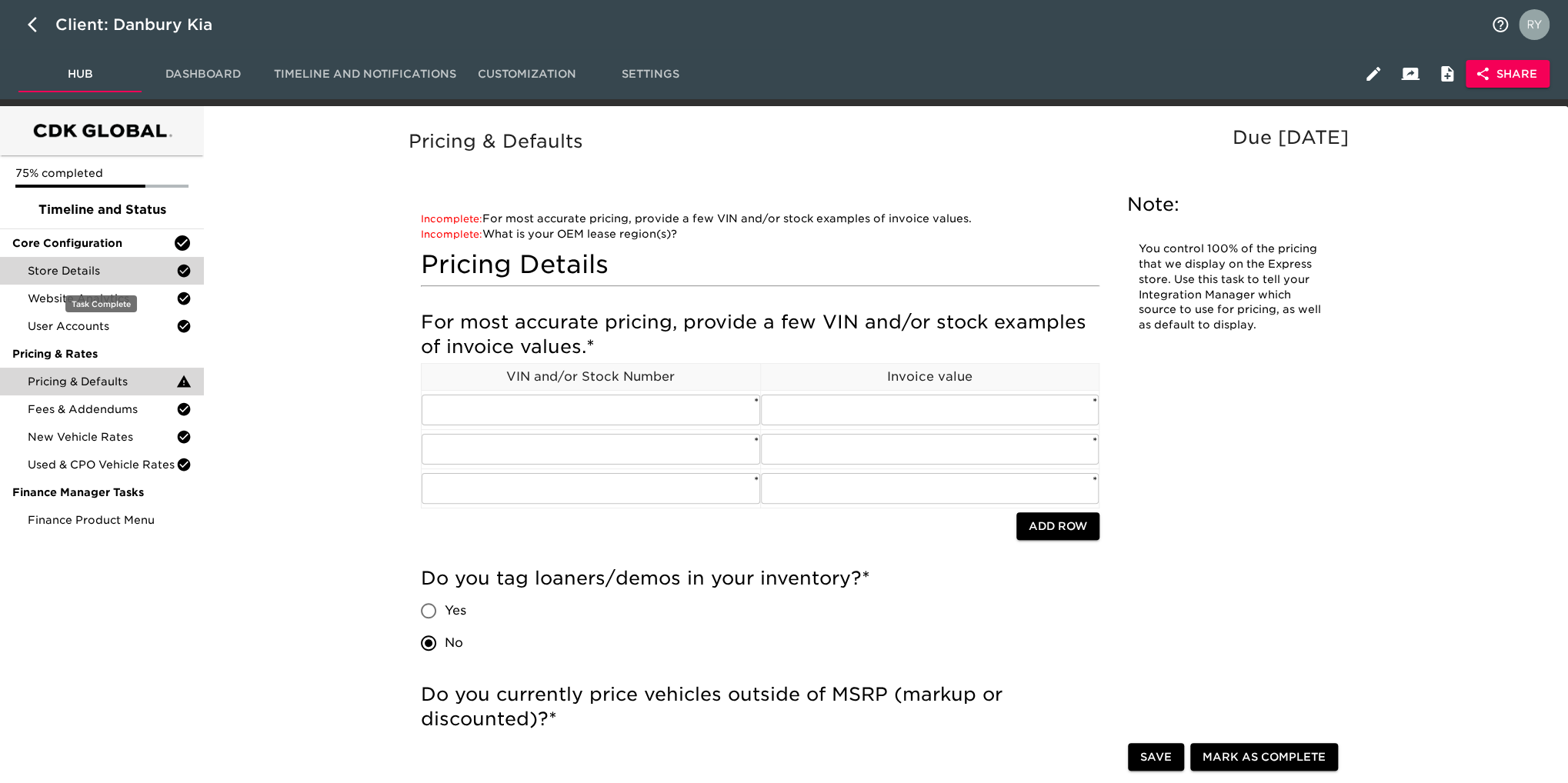
click at [128, 270] on span "Store Details" at bounding box center [102, 270] width 148 height 15
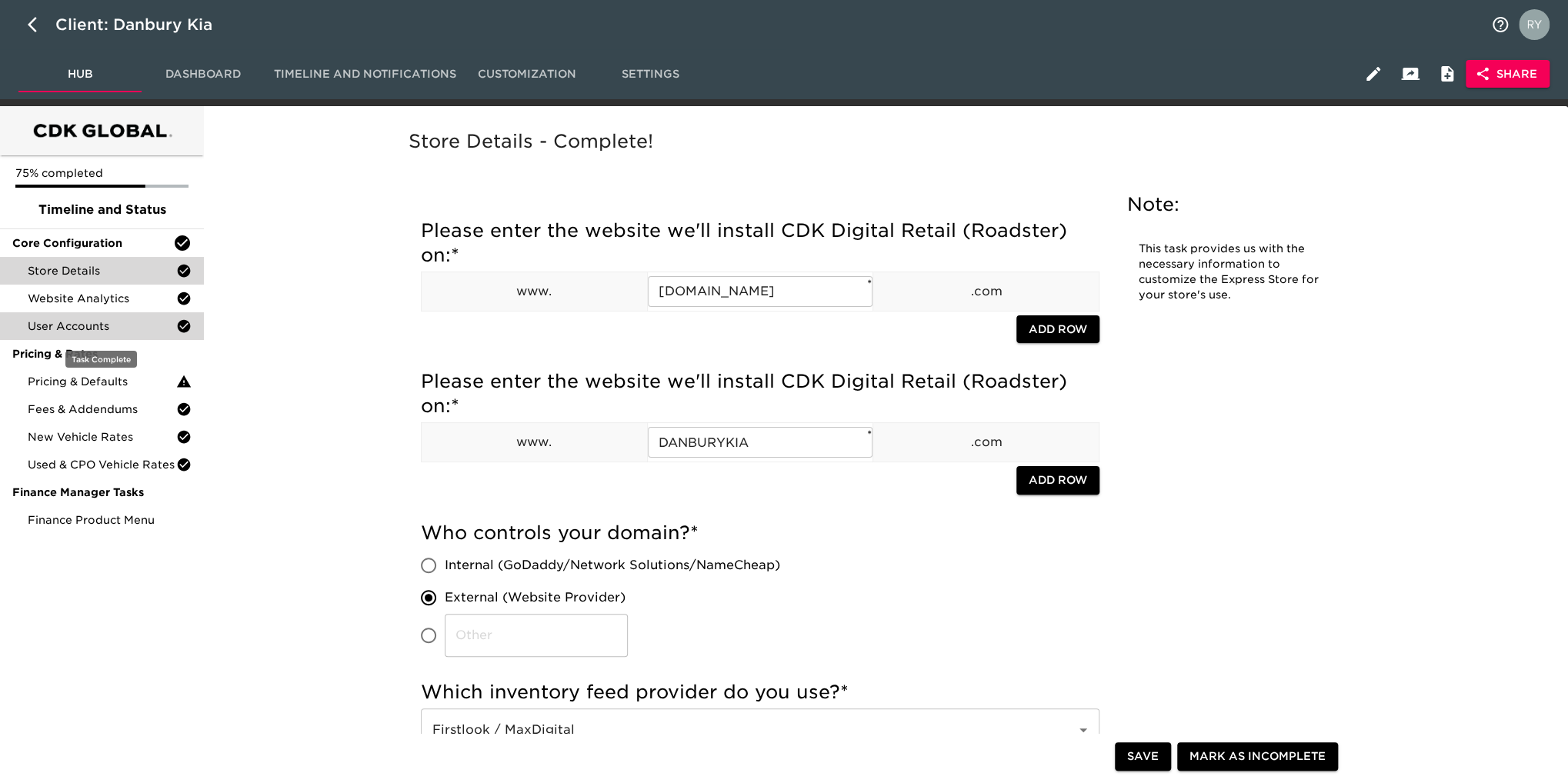
click at [80, 323] on span "User Accounts" at bounding box center [102, 326] width 148 height 15
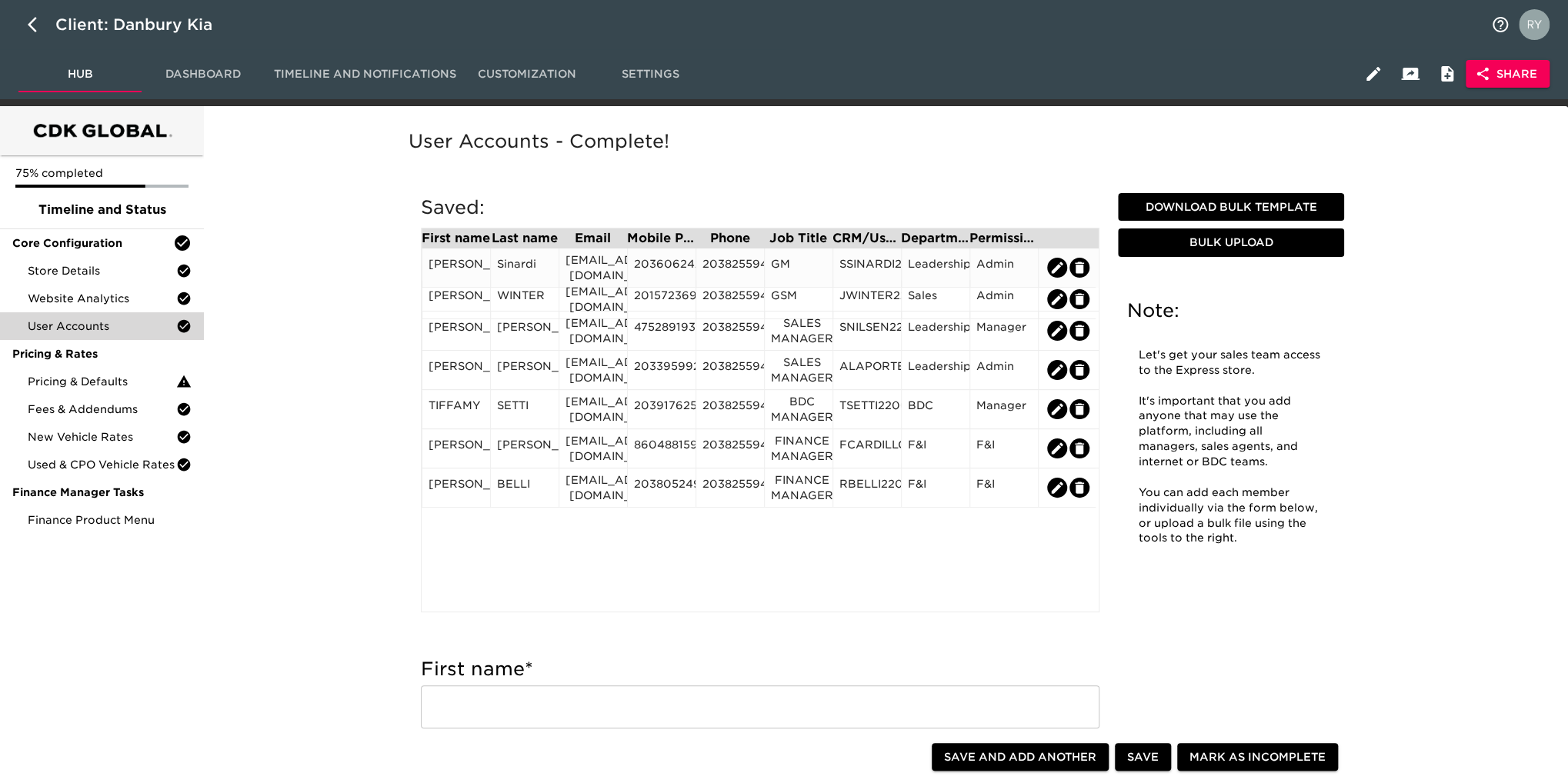
click at [659, 274] on div "2036062423" at bounding box center [661, 267] width 55 height 23
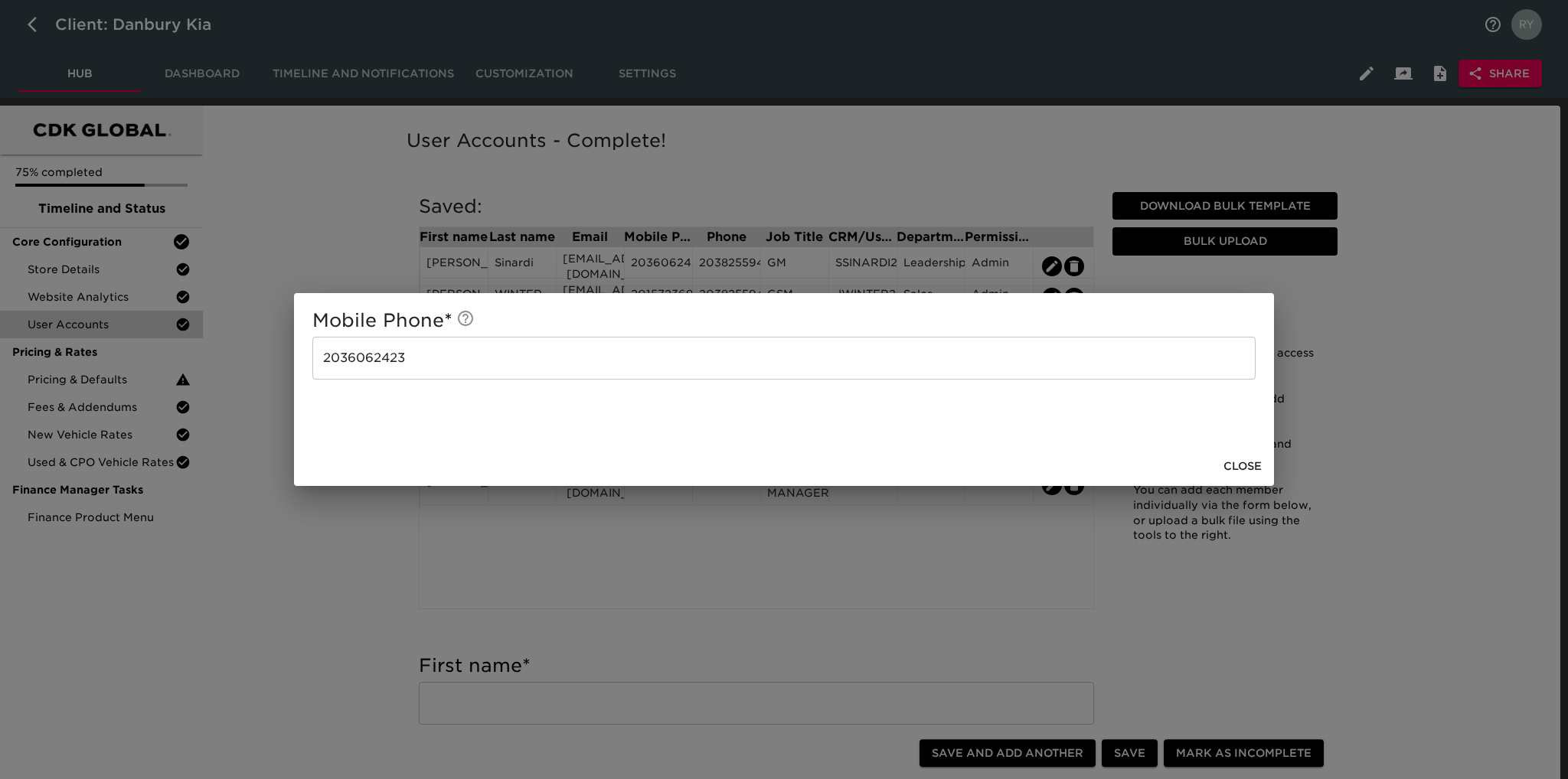
click at [357, 635] on div "Mobile Phone * [PHONE_NUMBER] ​ Close" at bounding box center [784, 390] width 1568 height 779
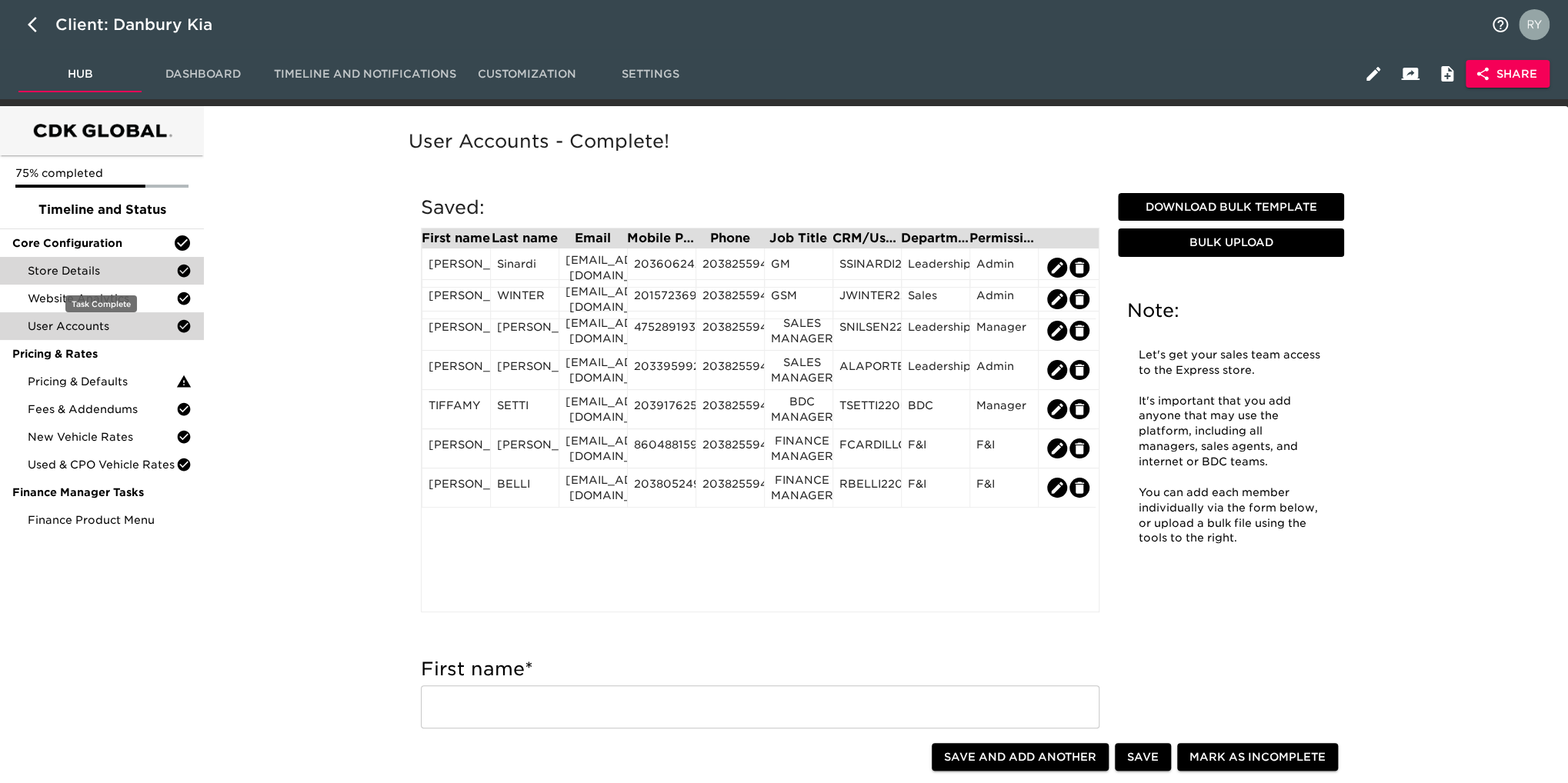
click at [121, 268] on span "Store Details" at bounding box center [102, 270] width 148 height 15
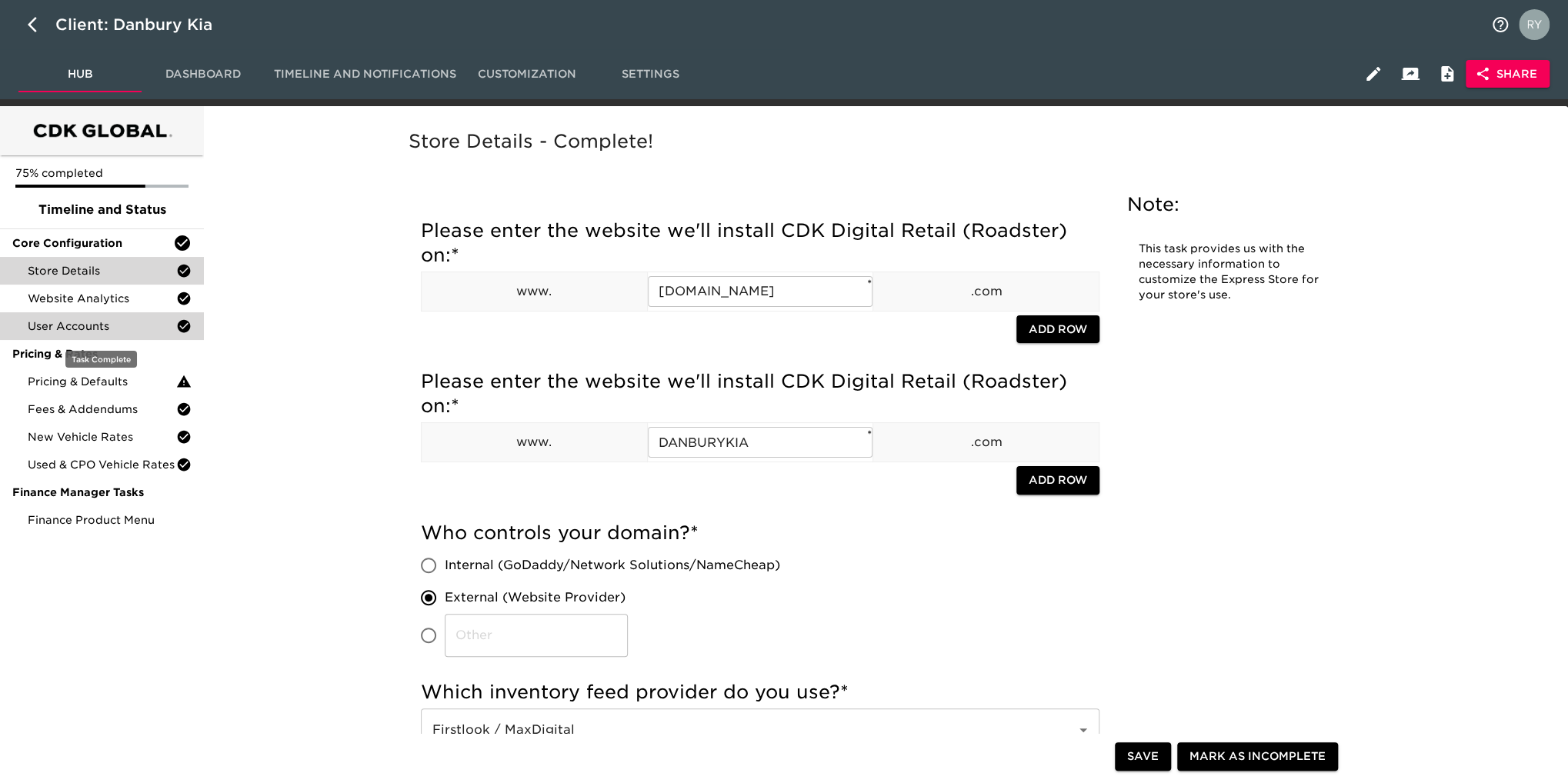
click at [78, 330] on span "User Accounts" at bounding box center [102, 326] width 148 height 15
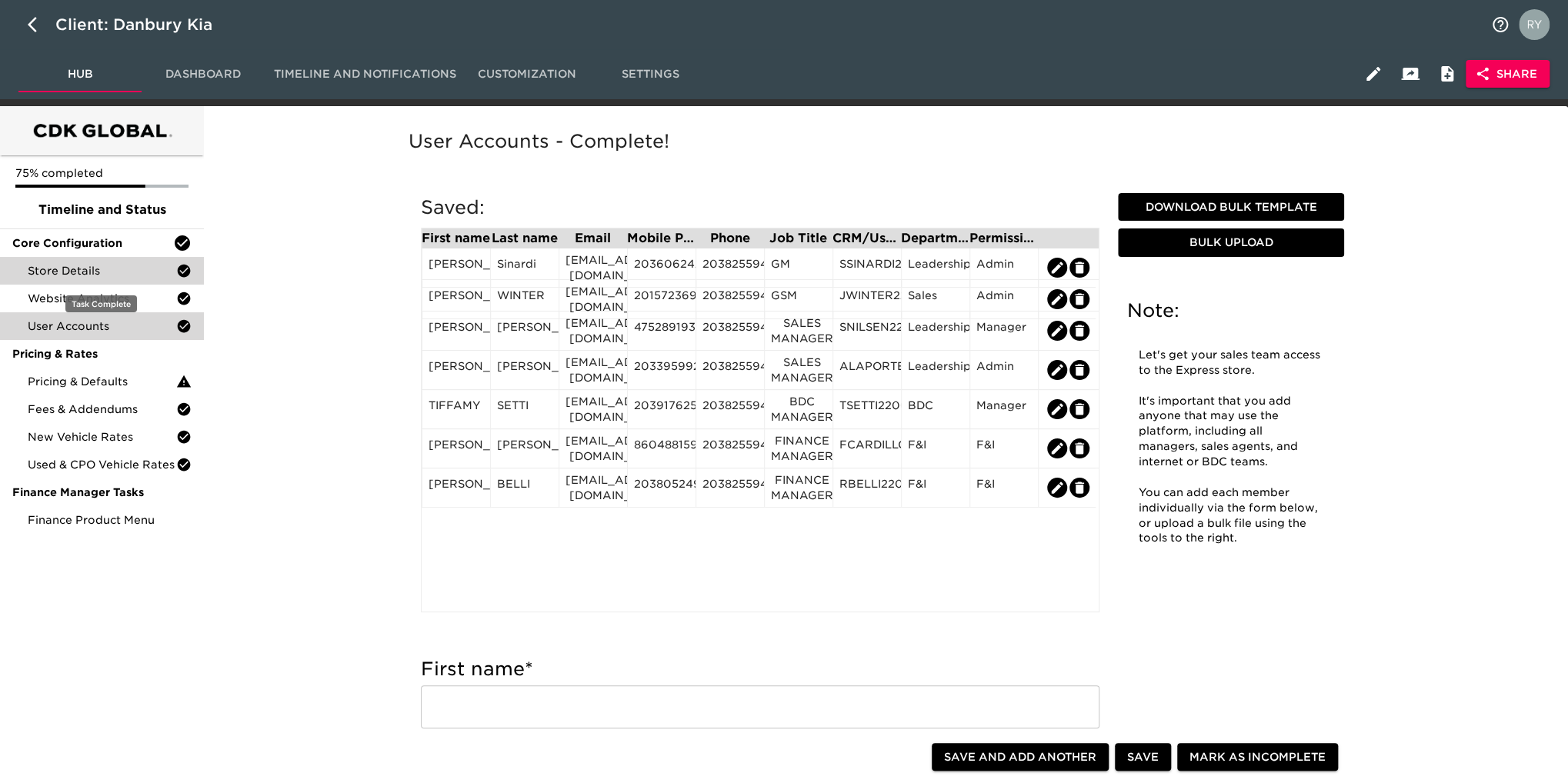
click at [67, 276] on span "Store Details" at bounding box center [102, 270] width 148 height 15
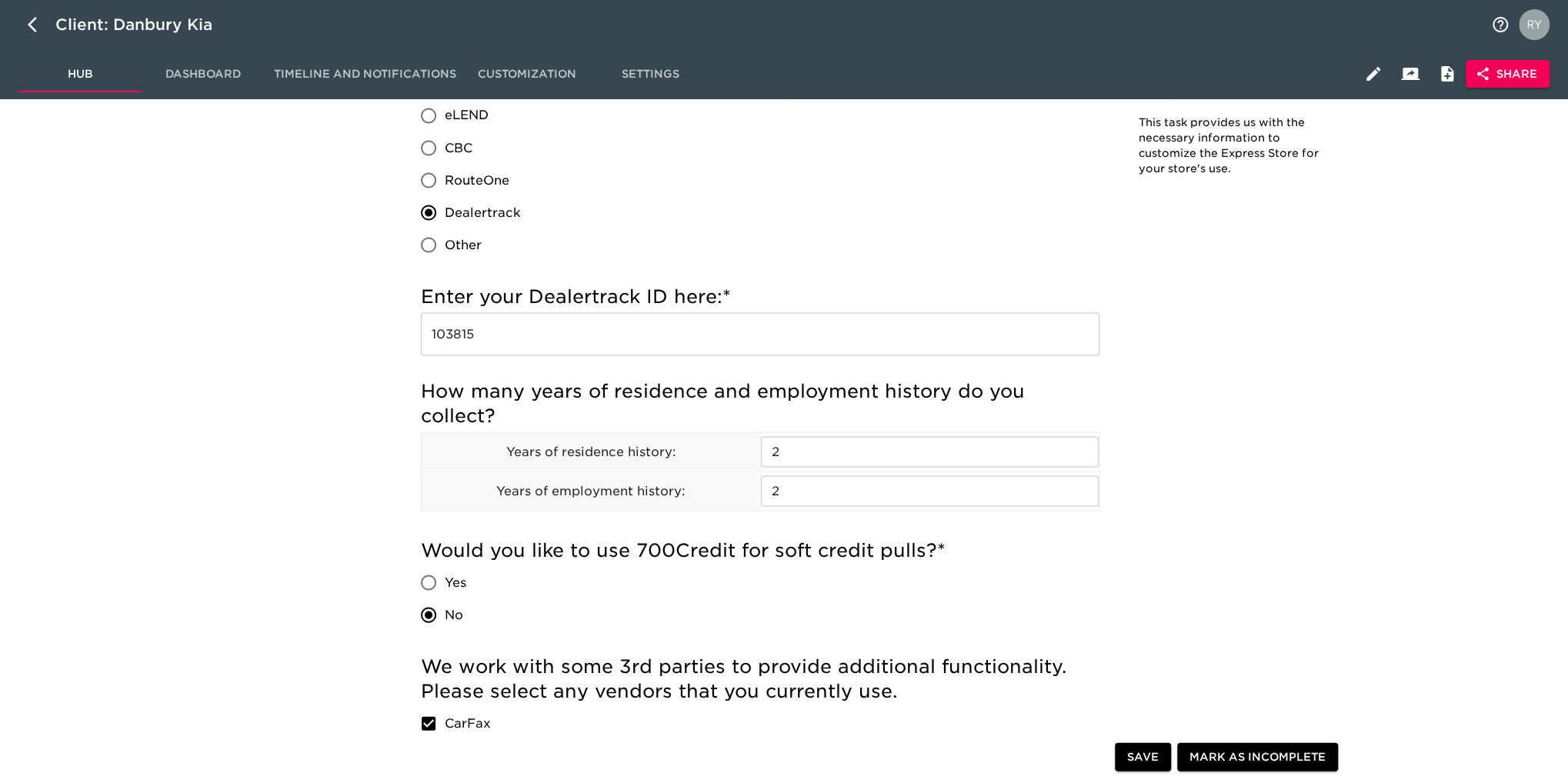
scroll to position [1846, 0]
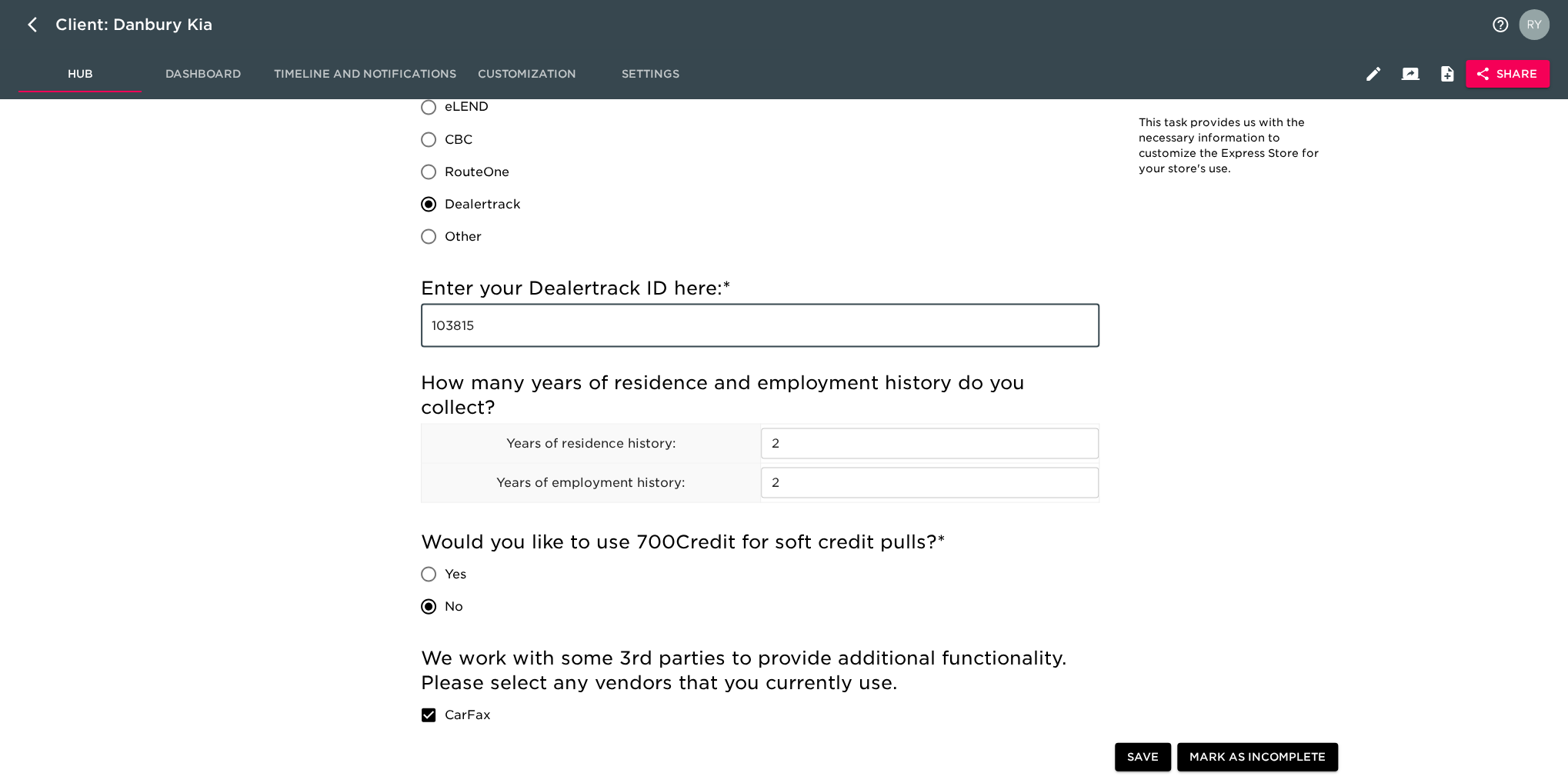
drag, startPoint x: 490, startPoint y: 328, endPoint x: 429, endPoint y: 338, distance: 61.8
click at [428, 338] on input "103815" at bounding box center [759, 325] width 678 height 44
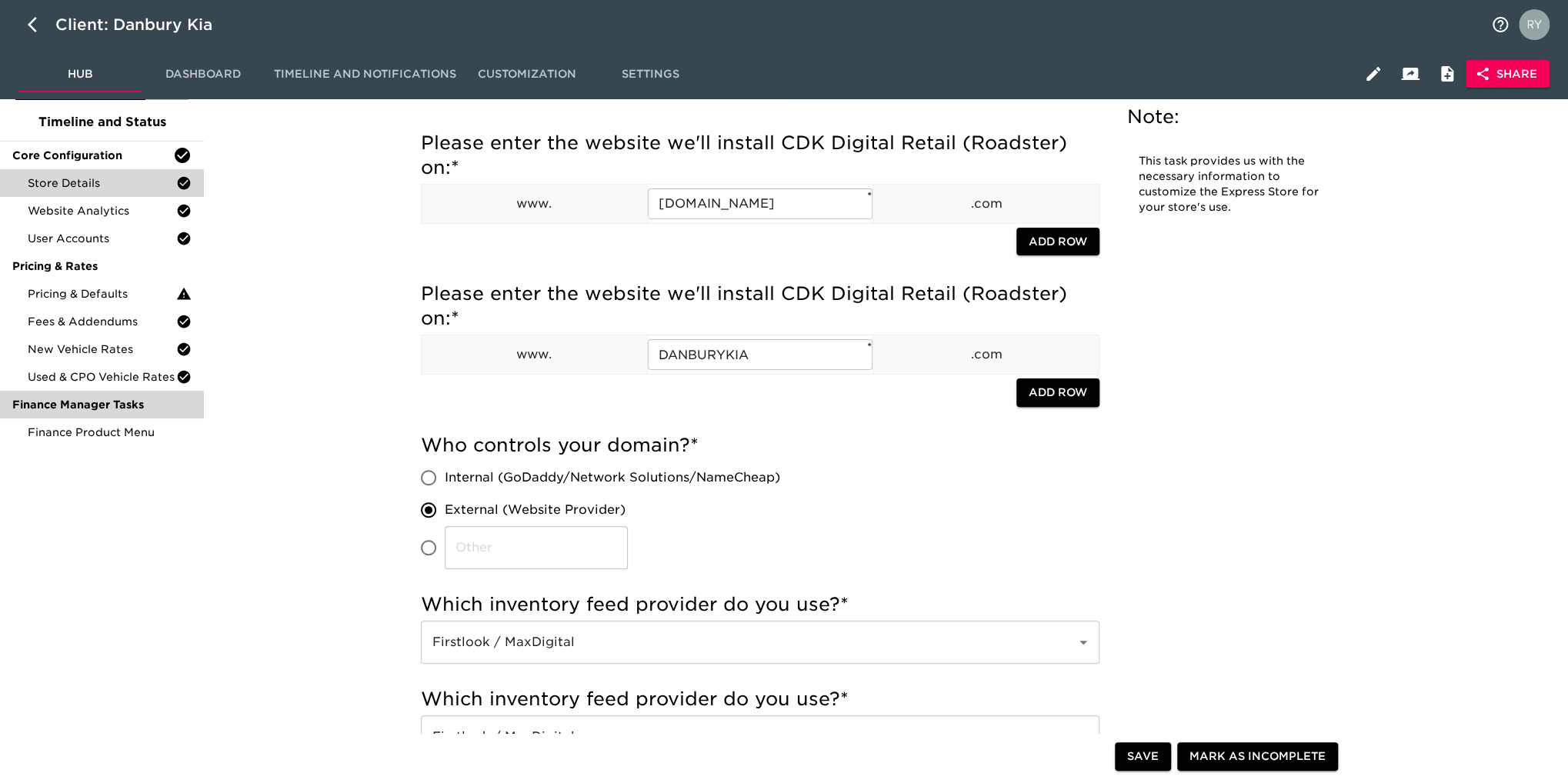
scroll to position [0, 0]
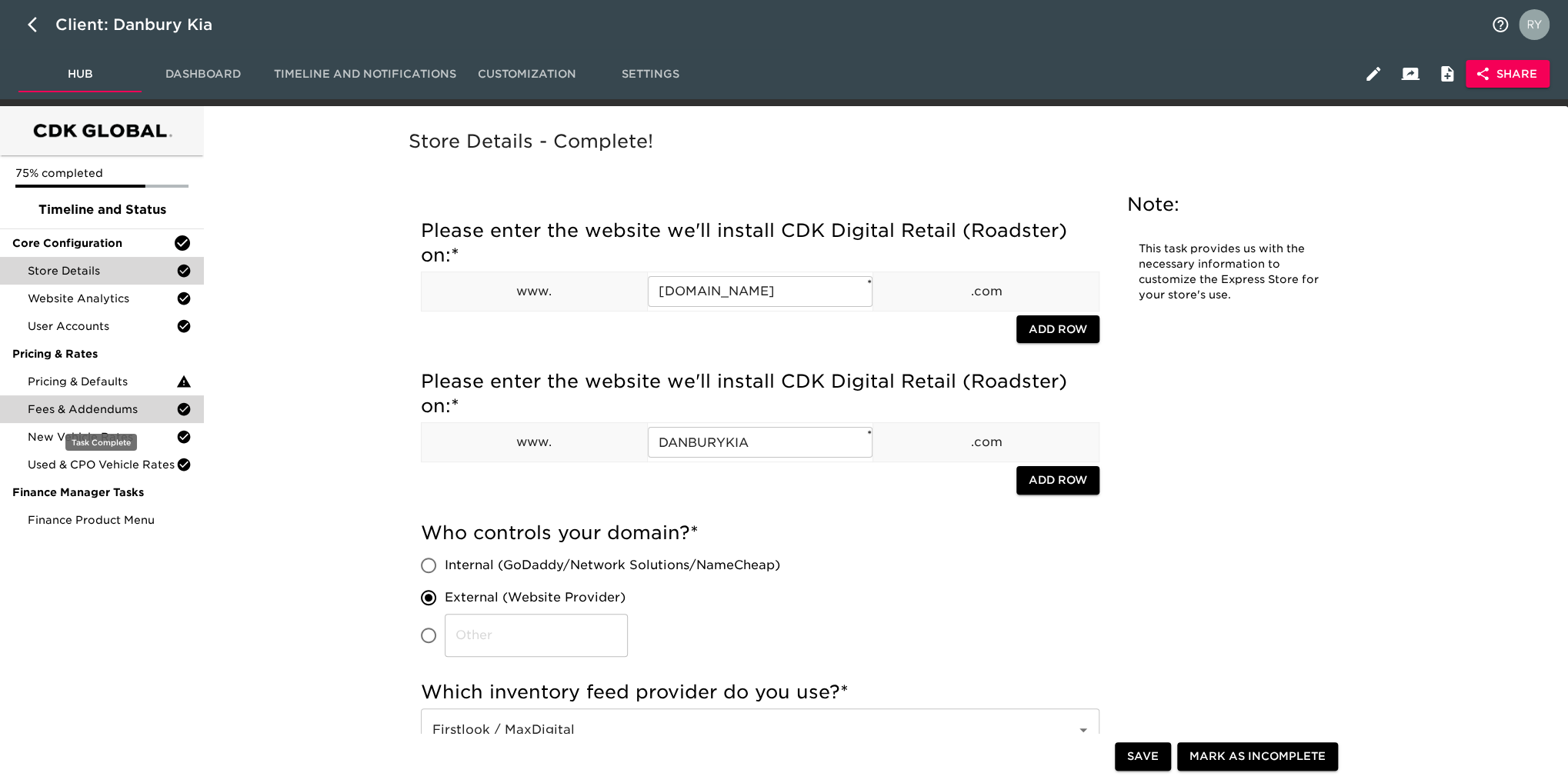
click at [74, 412] on span "Fees & Addendums" at bounding box center [102, 409] width 148 height 15
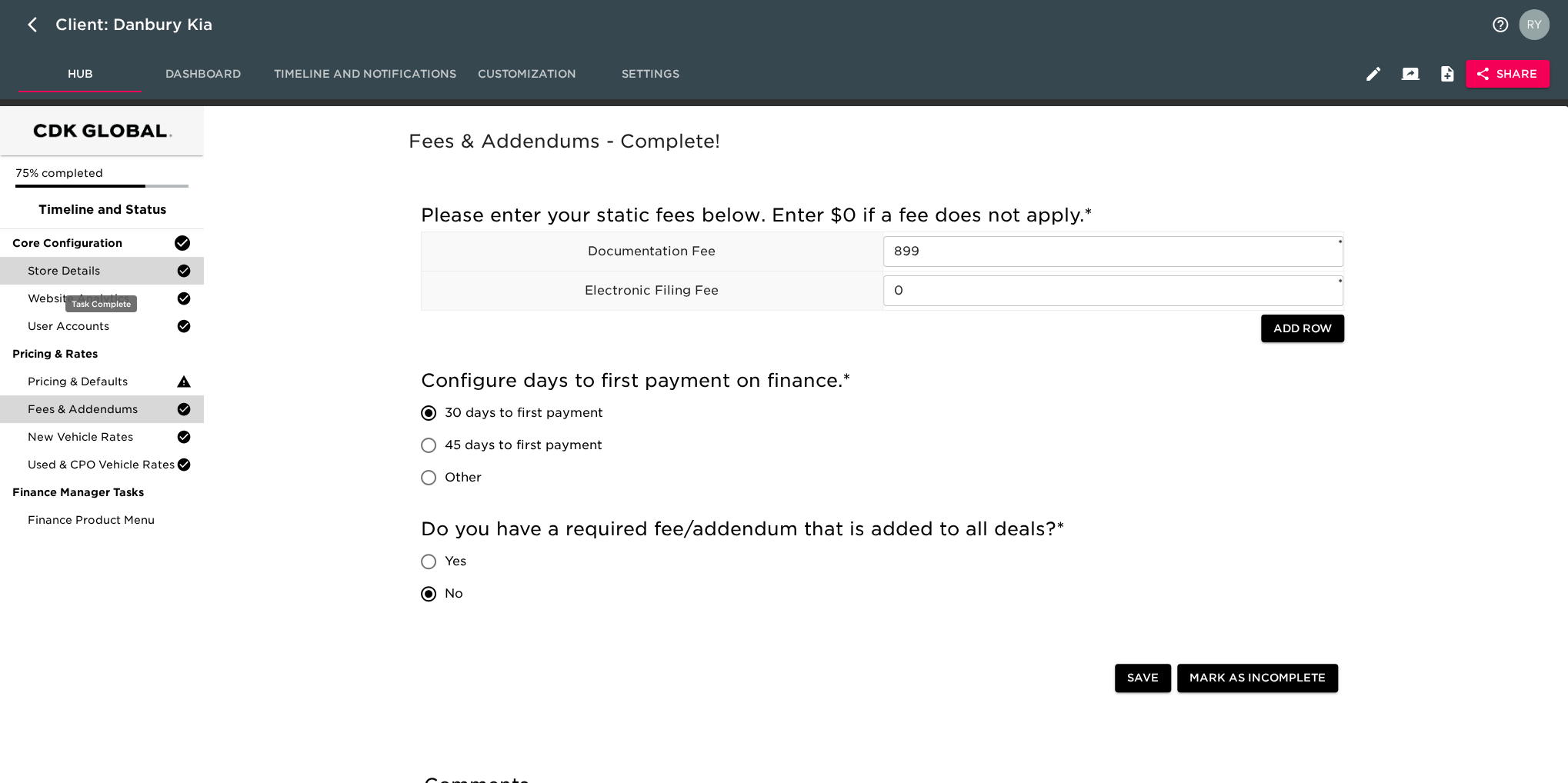
click at [104, 276] on span "Store Details" at bounding box center [102, 270] width 148 height 15
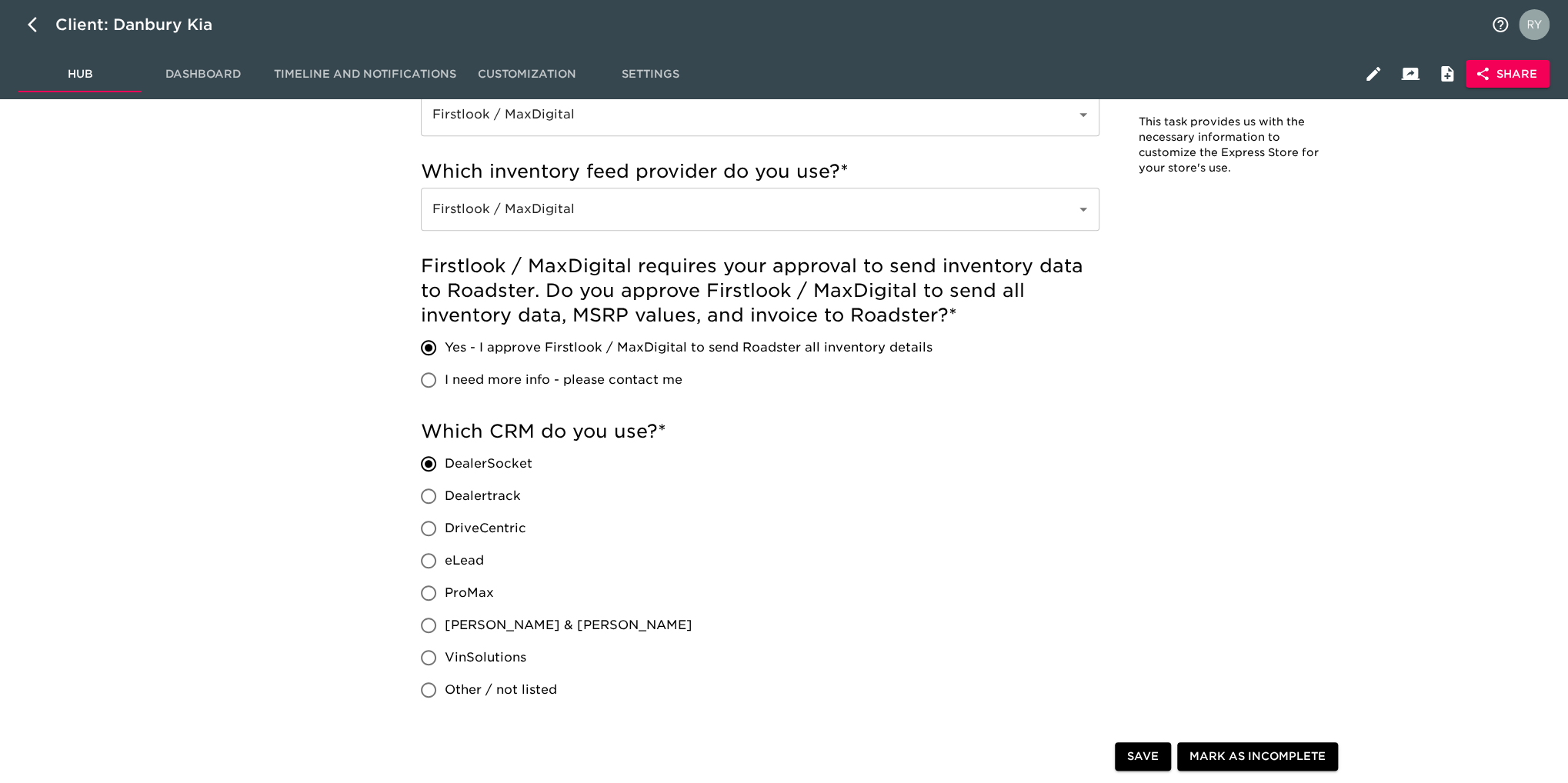
scroll to position [923, 0]
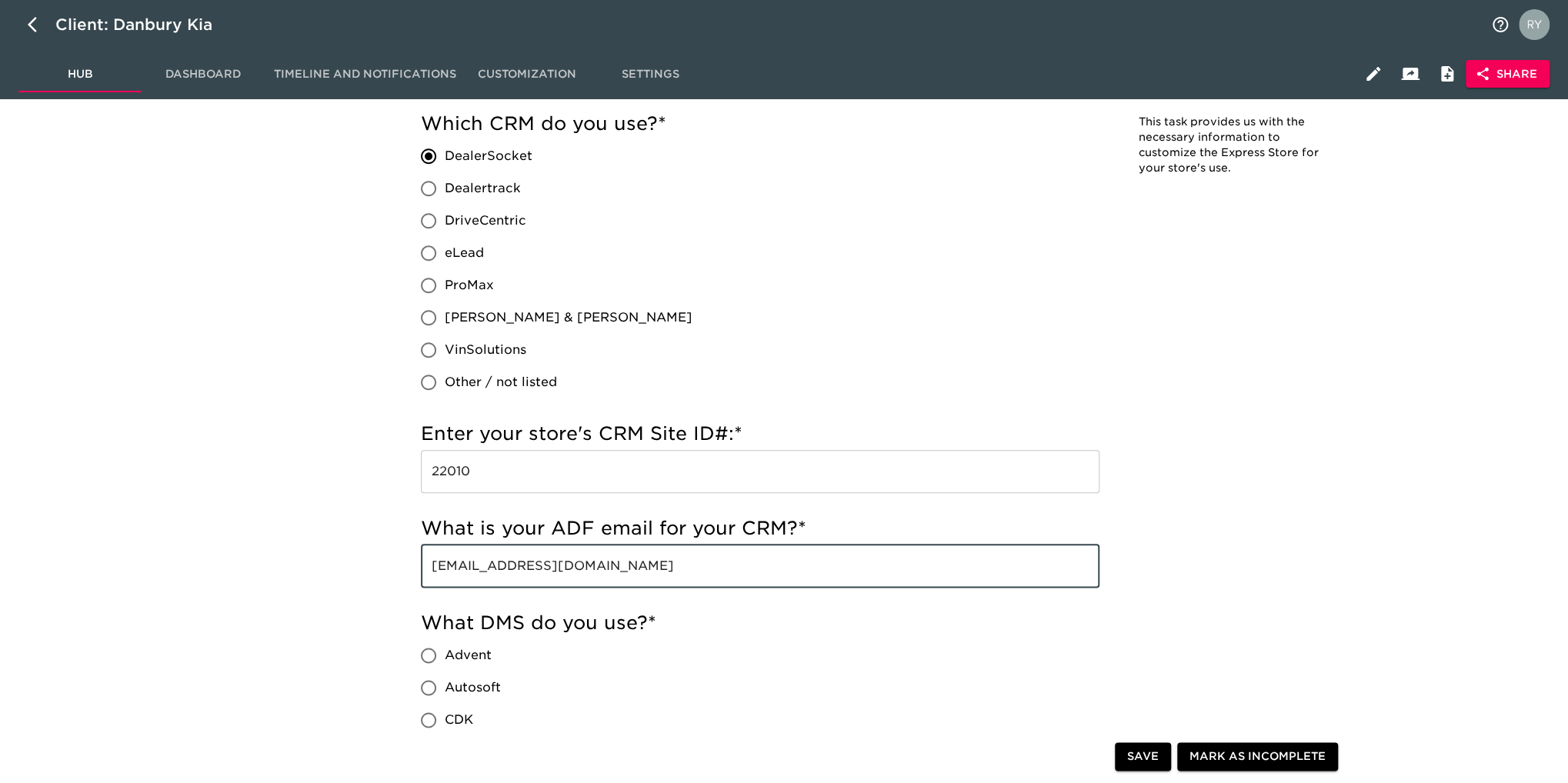
drag, startPoint x: 665, startPoint y: 568, endPoint x: 398, endPoint y: 591, distance: 268.0
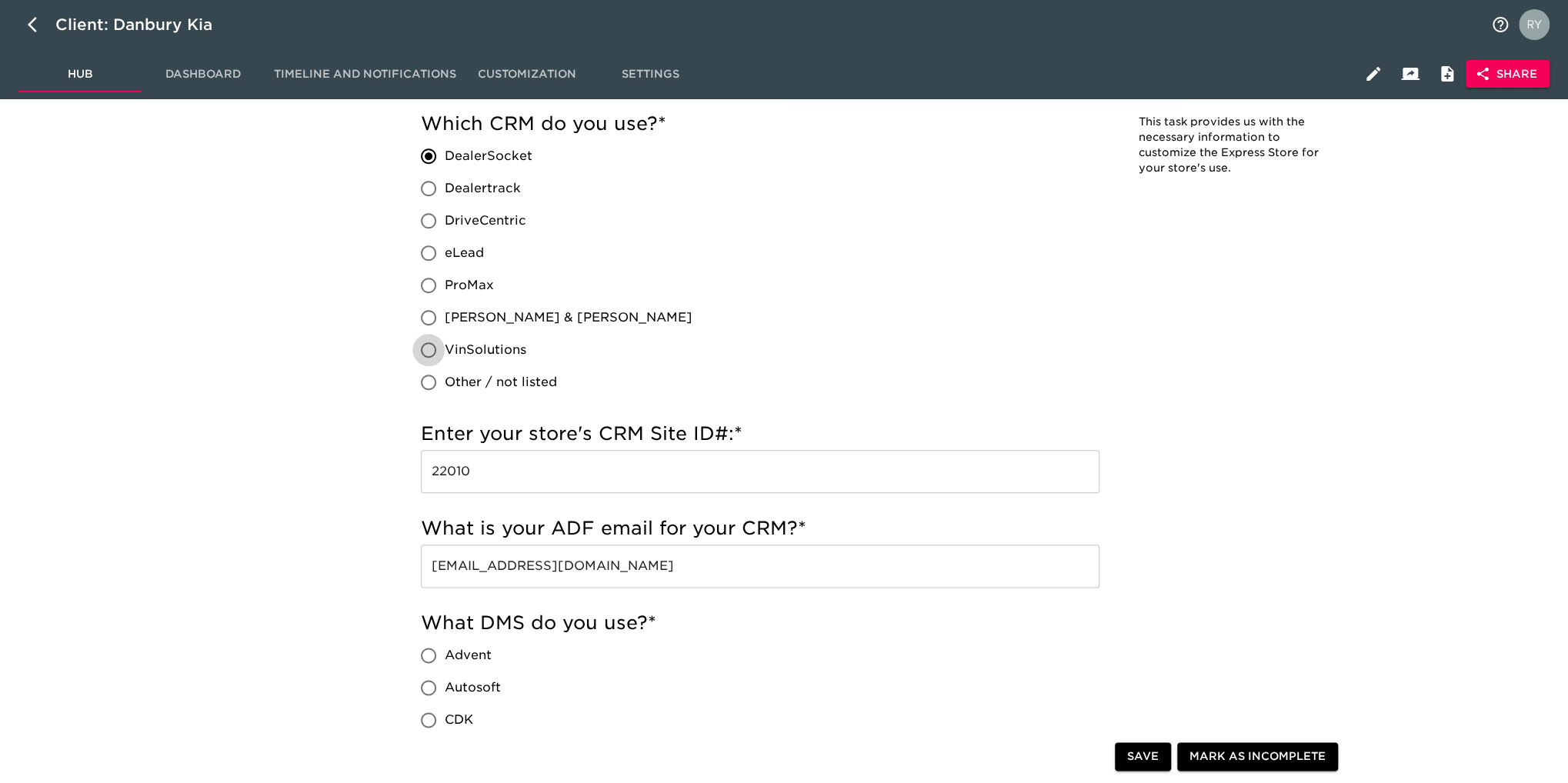
click at [428, 349] on input "VinSolutions" at bounding box center [428, 350] width 32 height 32
radio input "true"
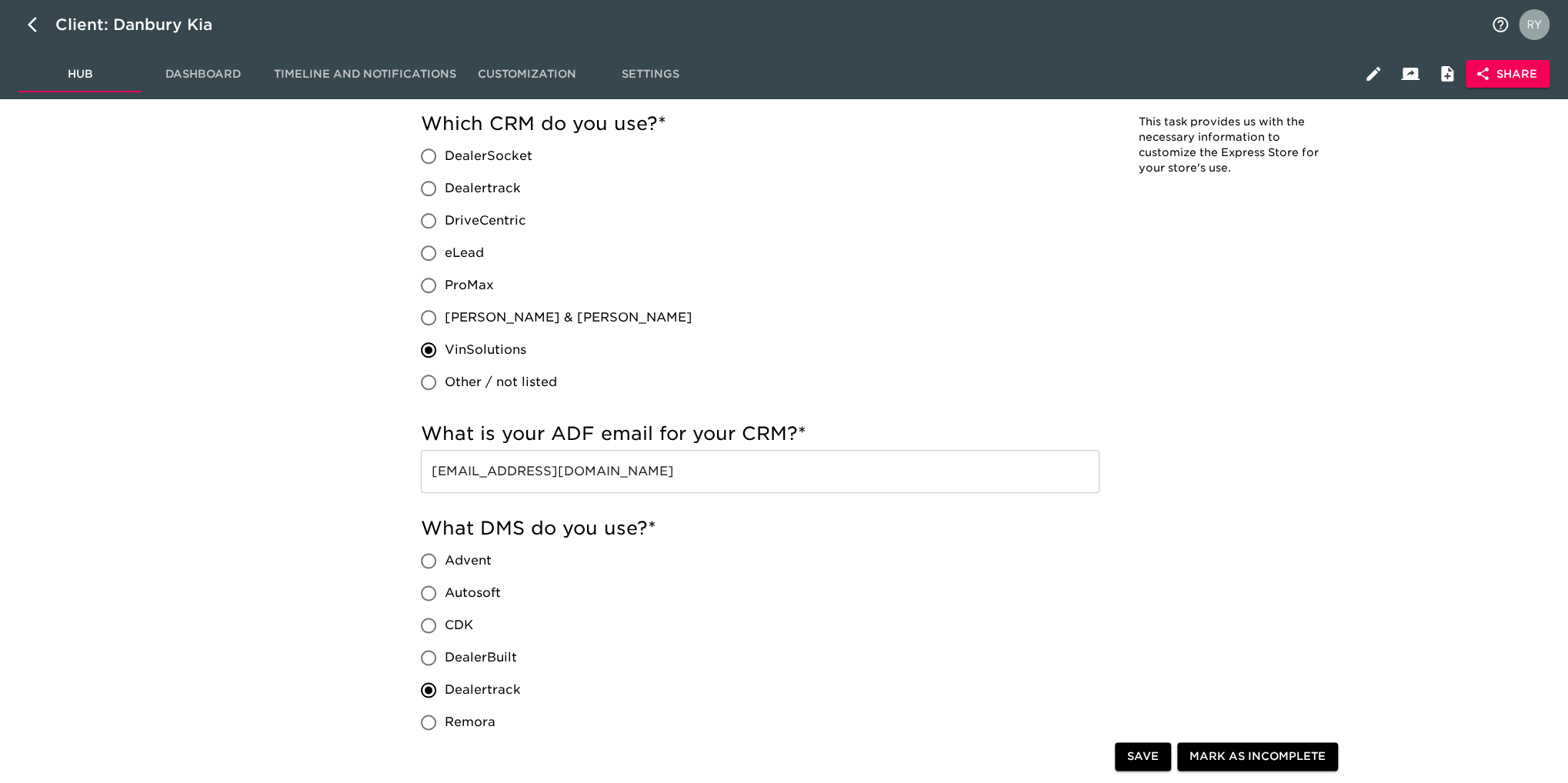
click at [1146, 757] on span "Save" at bounding box center [1142, 757] width 32 height 20
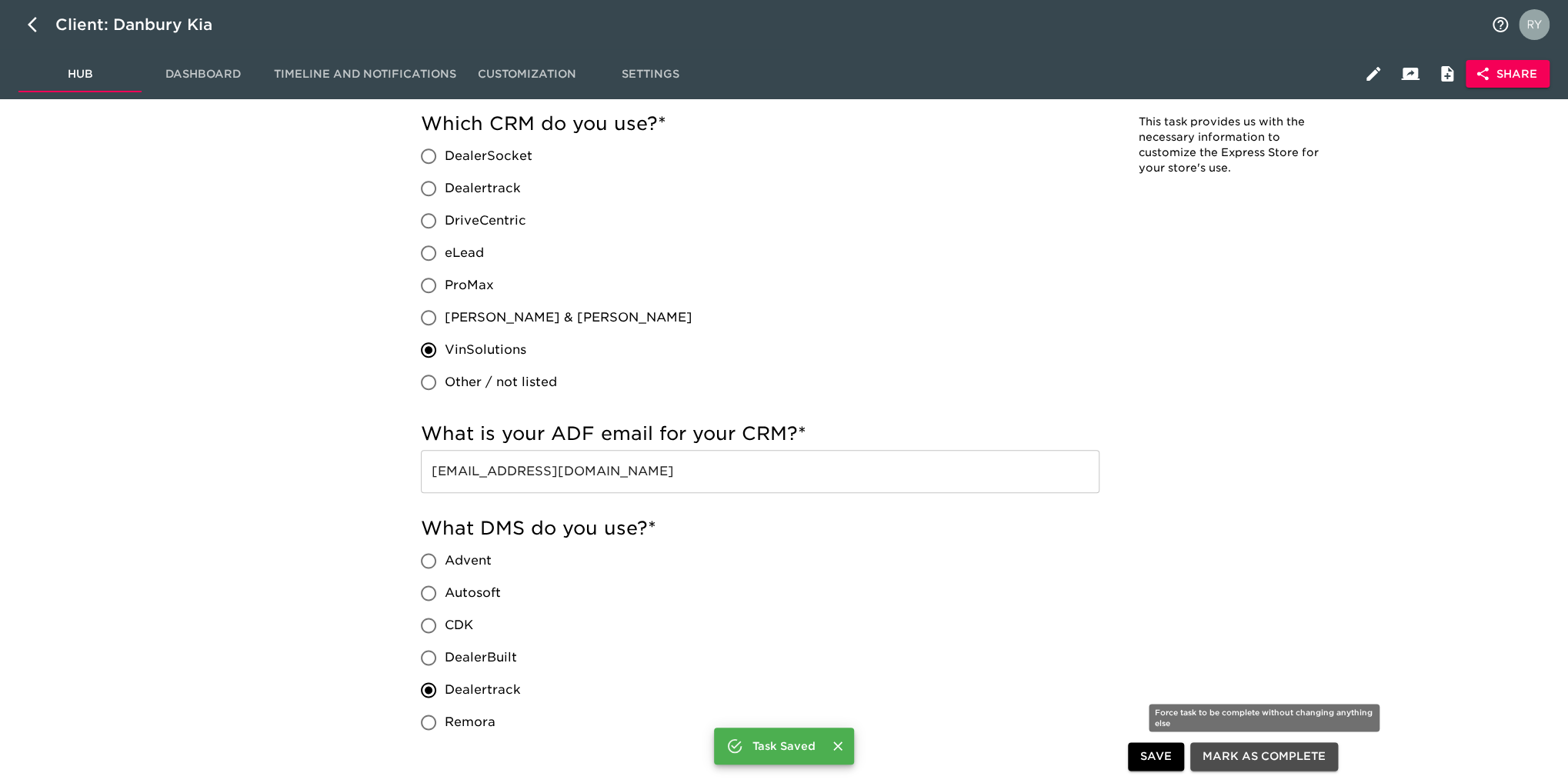
click at [1221, 760] on span "Mark as Complete" at bounding box center [1263, 757] width 123 height 20
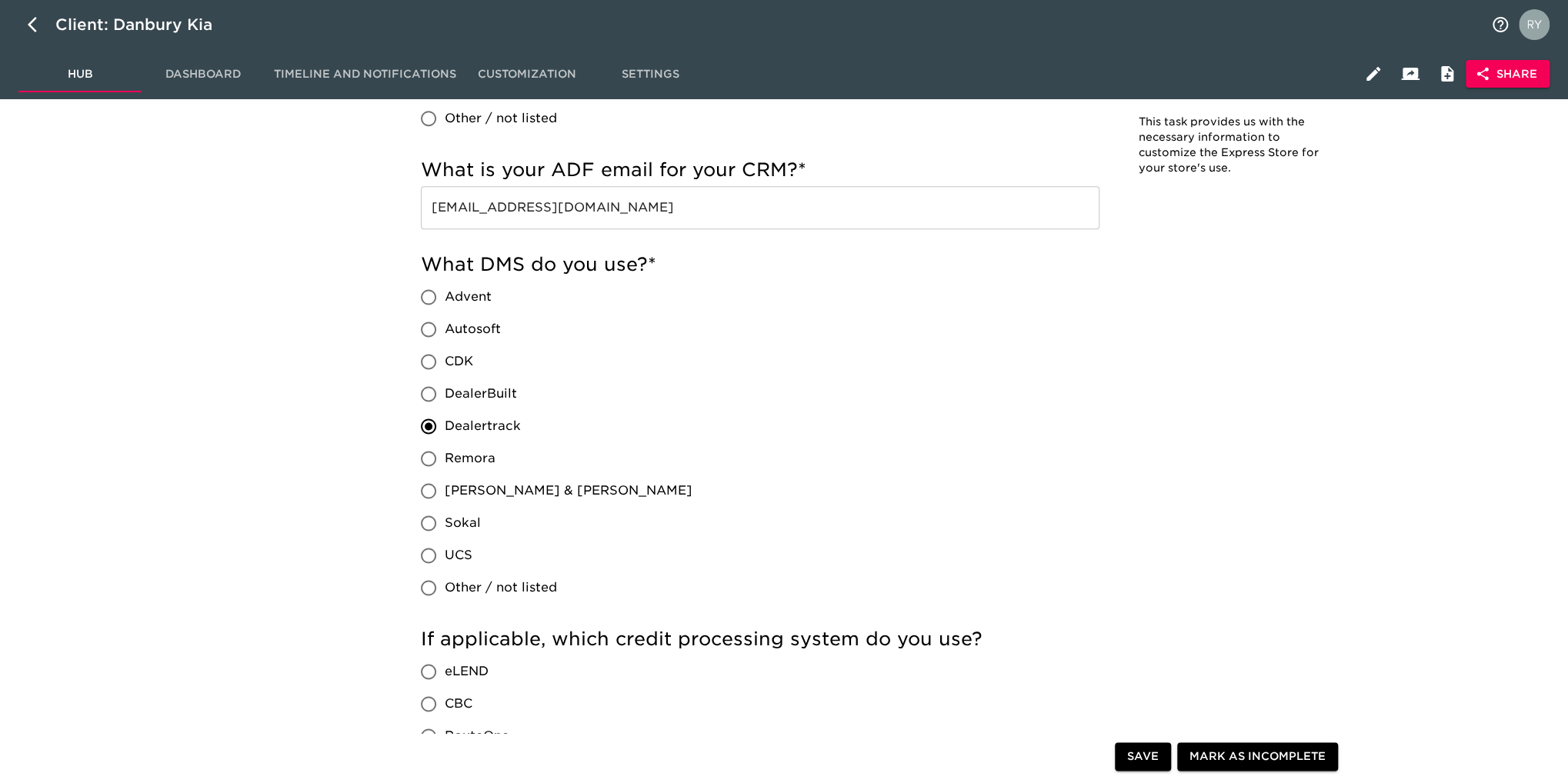
scroll to position [1000, 0]
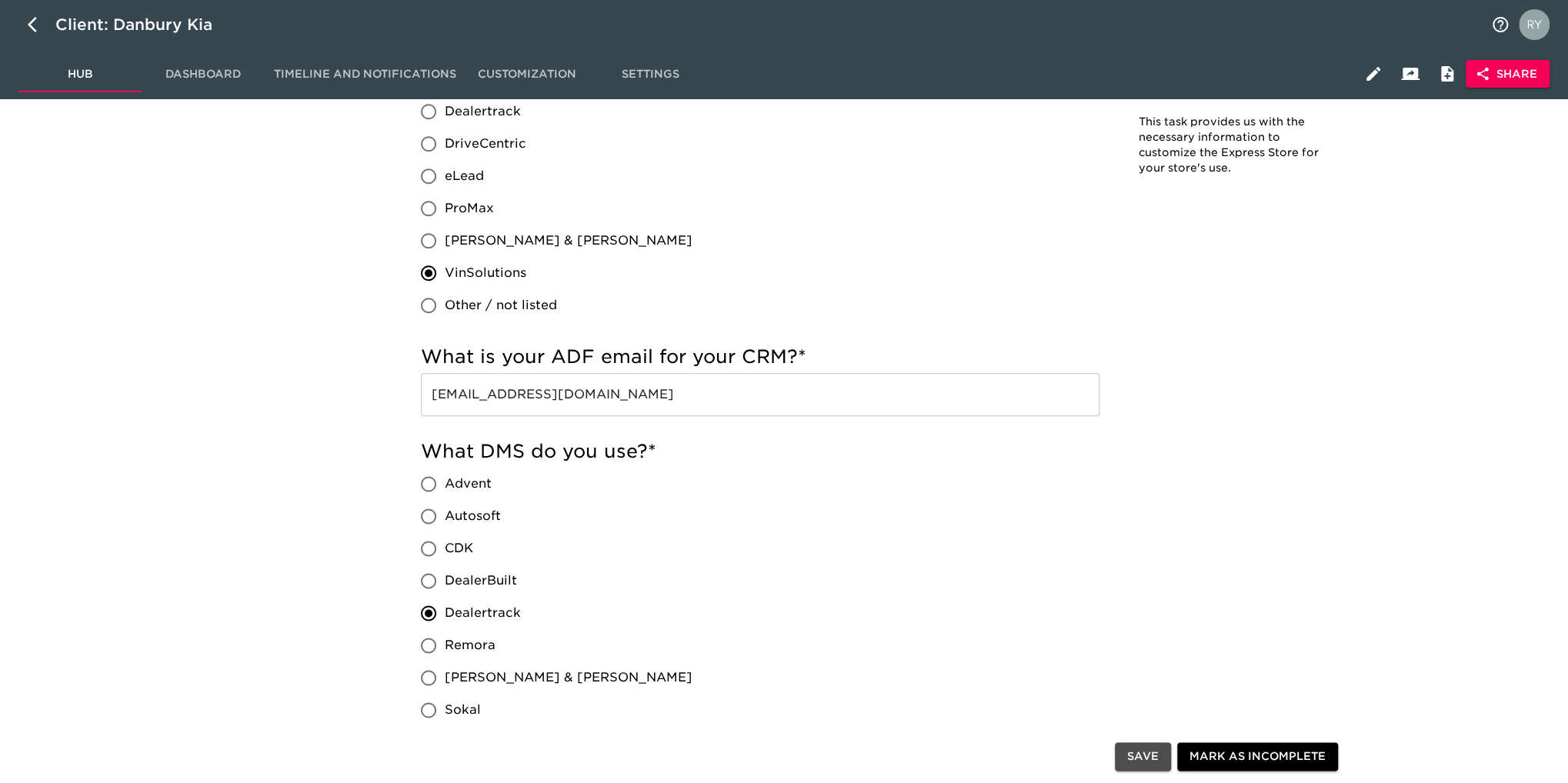
click at [1140, 763] on span "Save" at bounding box center [1142, 757] width 32 height 20
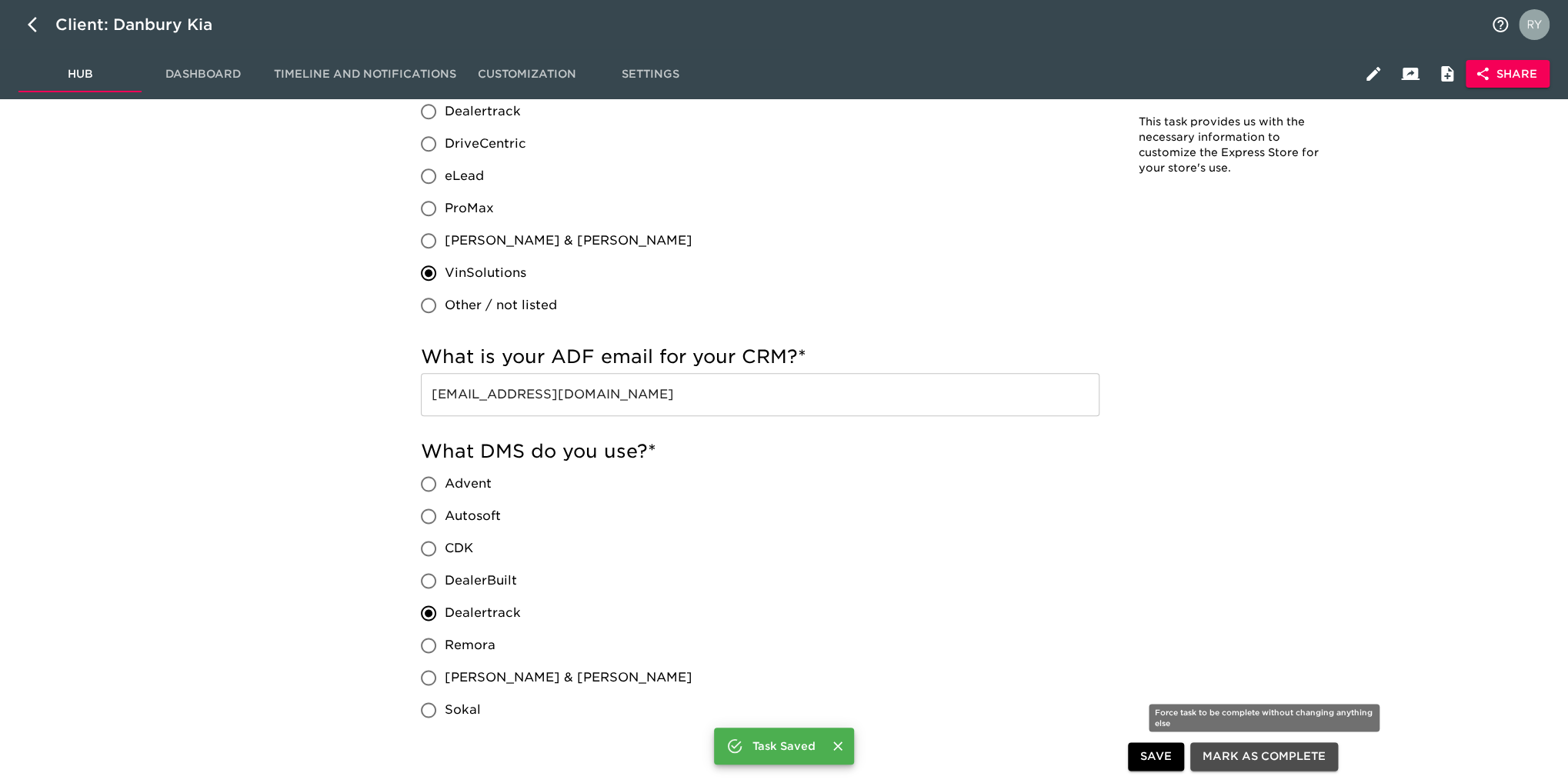
click at [1262, 762] on span "Mark as Complete" at bounding box center [1263, 757] width 123 height 20
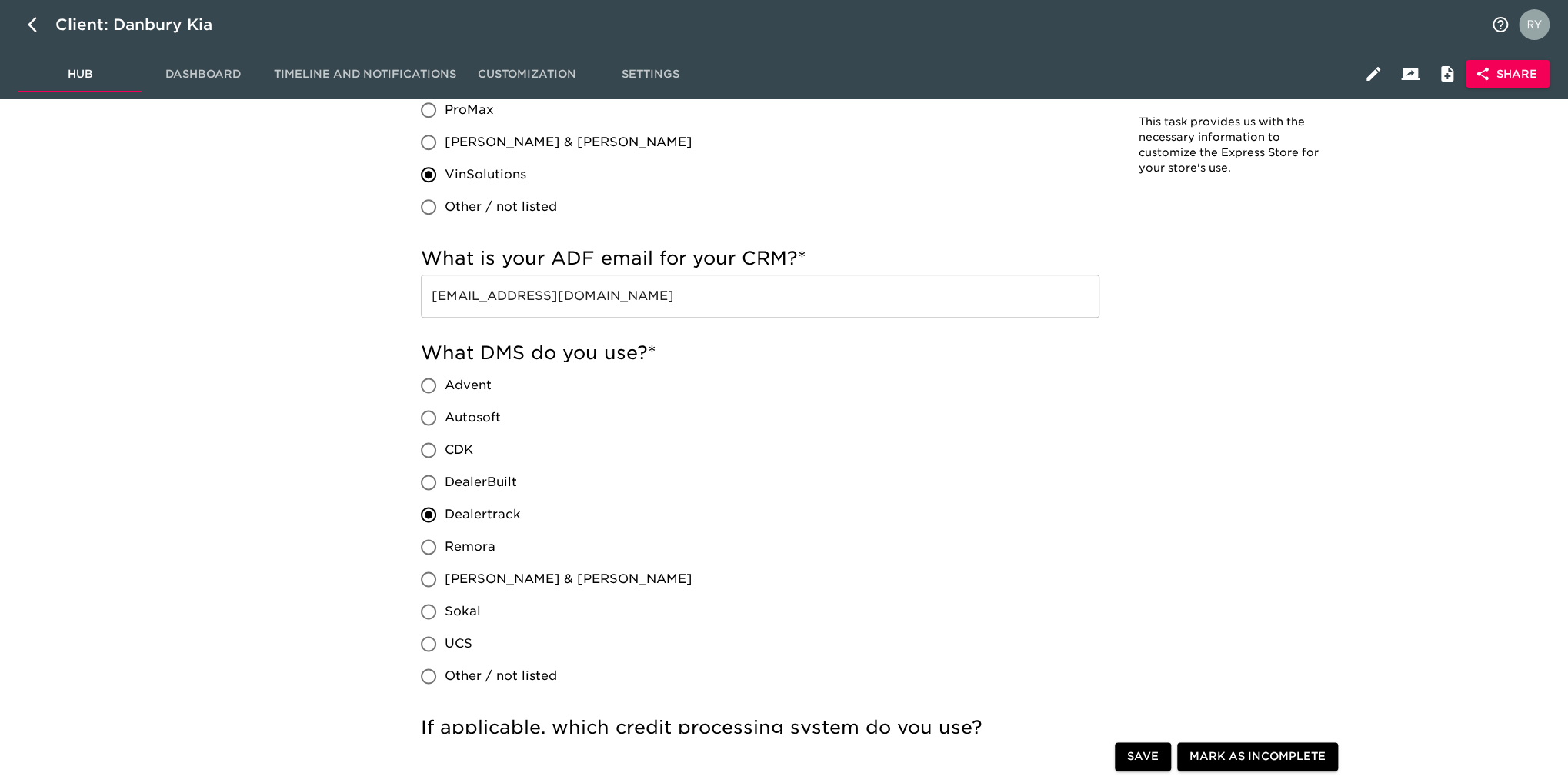
scroll to position [923, 0]
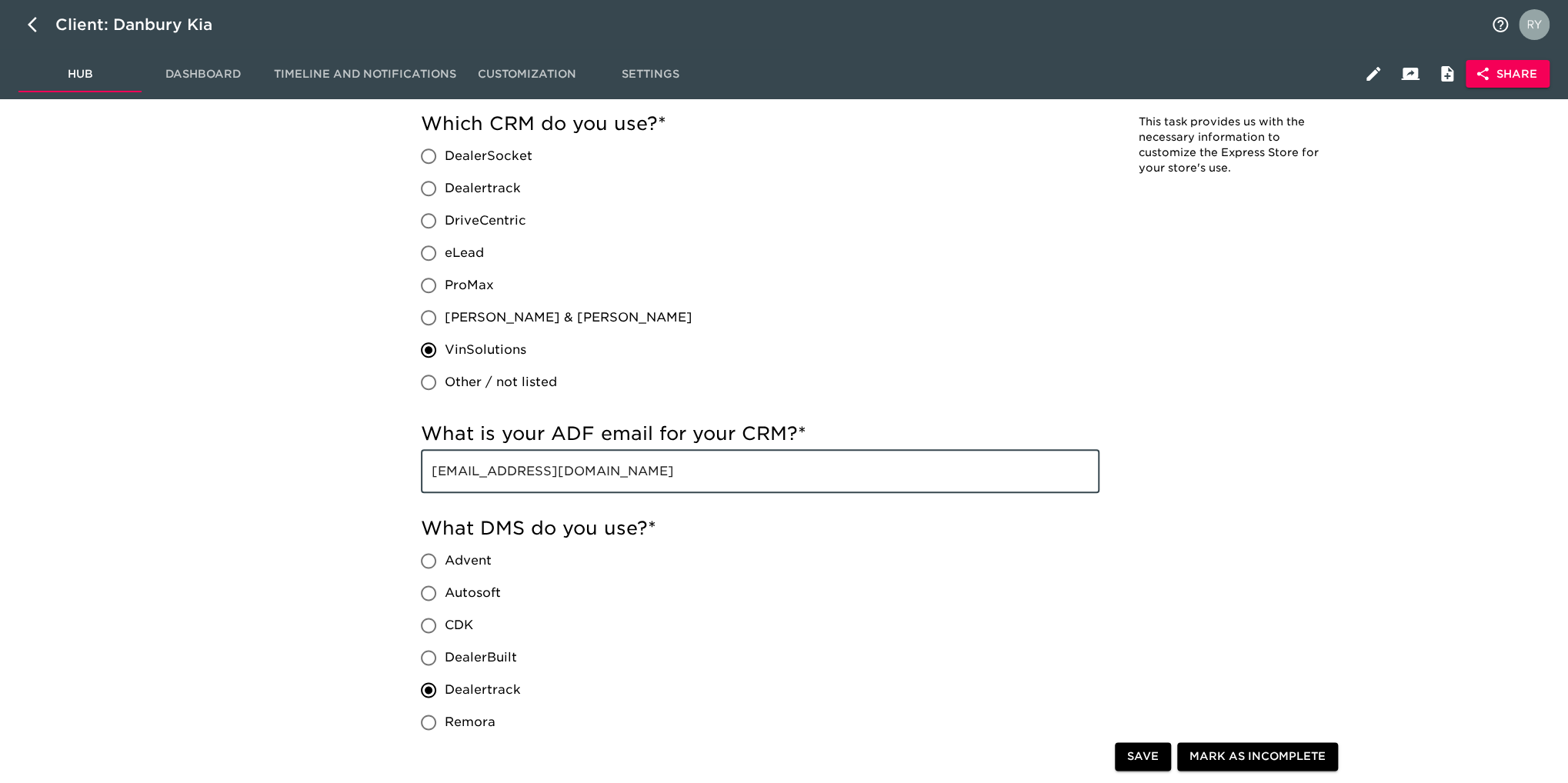
drag, startPoint x: 696, startPoint y: 484, endPoint x: 331, endPoint y: 473, distance: 365.2
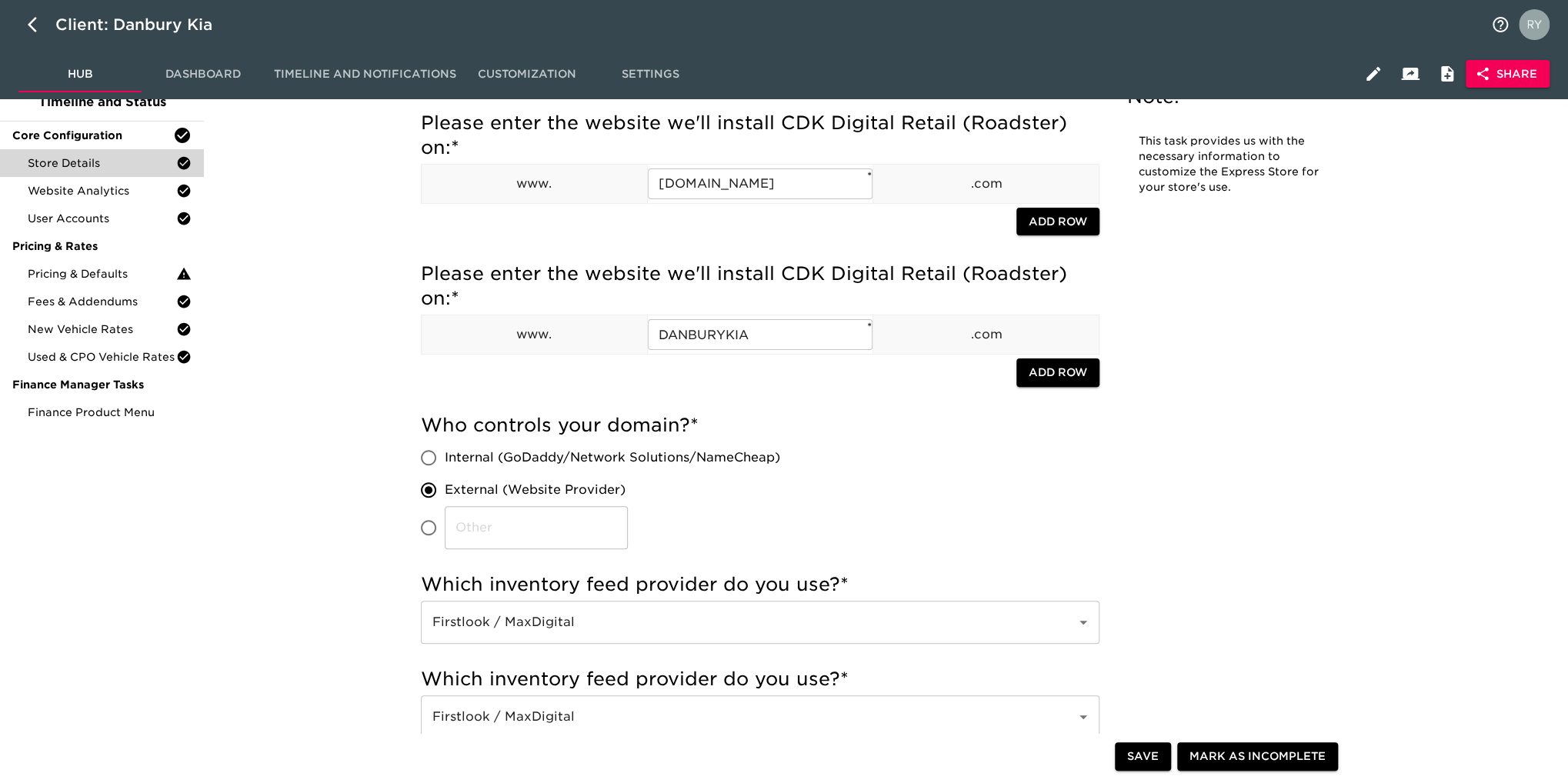
scroll to position [0, 0]
